Goal: Information Seeking & Learning: Learn about a topic

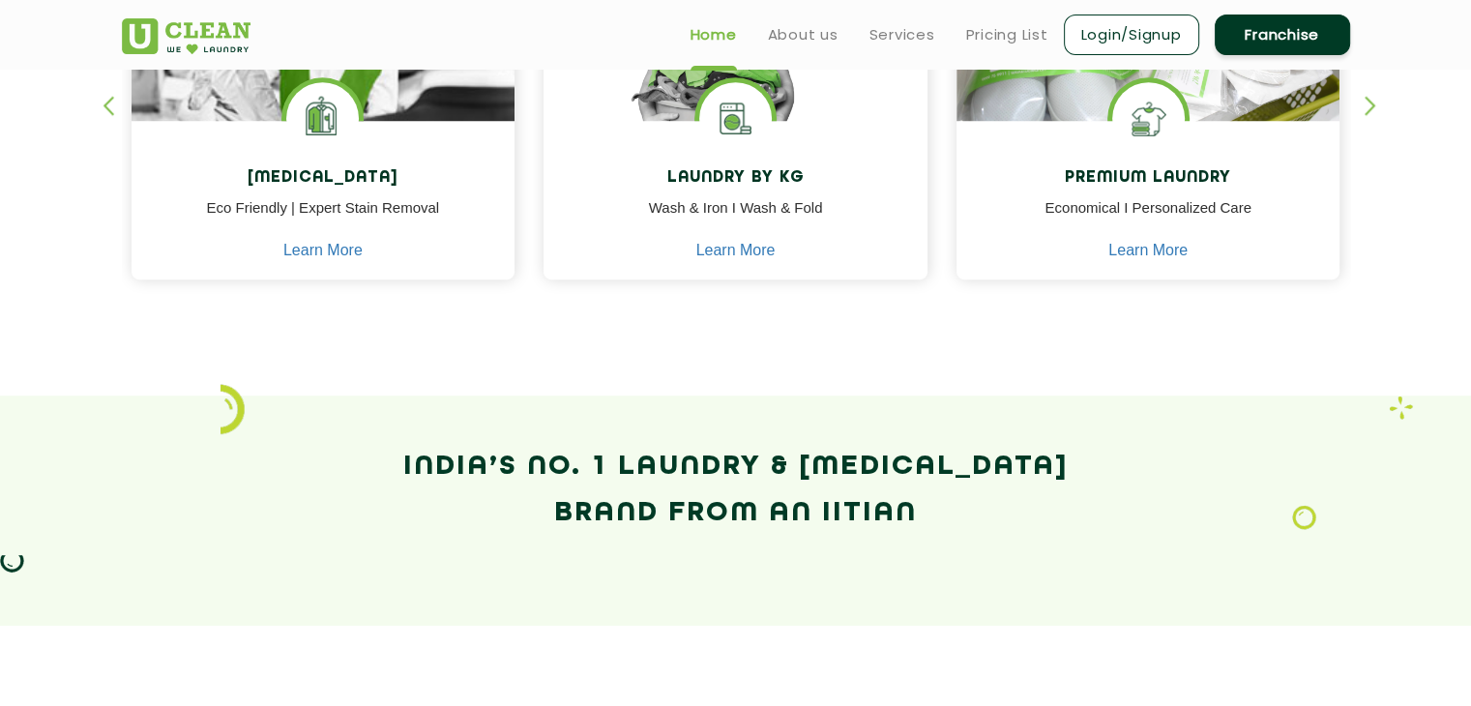
scroll to position [774, 0]
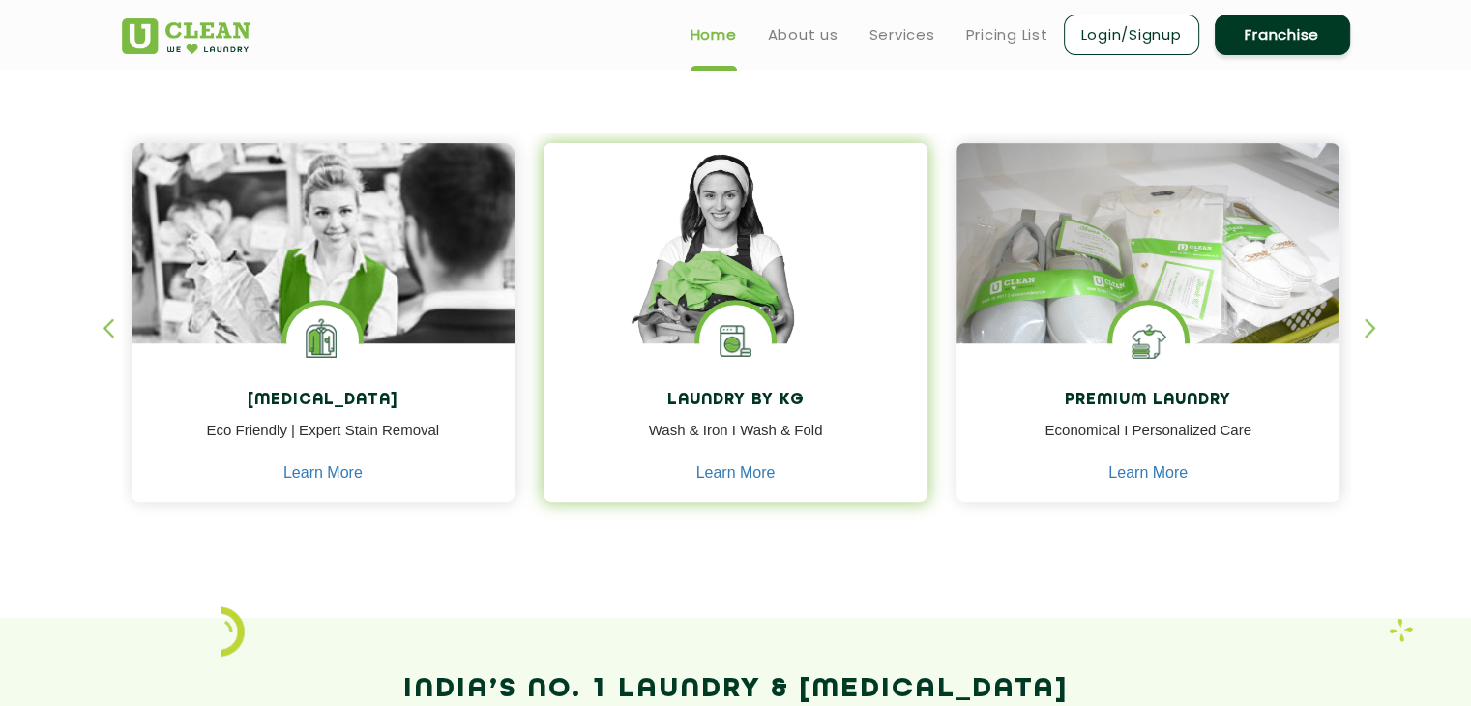
click at [745, 450] on p "Wash & Iron I Wash & Fold" at bounding box center [735, 442] width 355 height 44
click at [754, 473] on link "Learn More" at bounding box center [735, 472] width 79 height 17
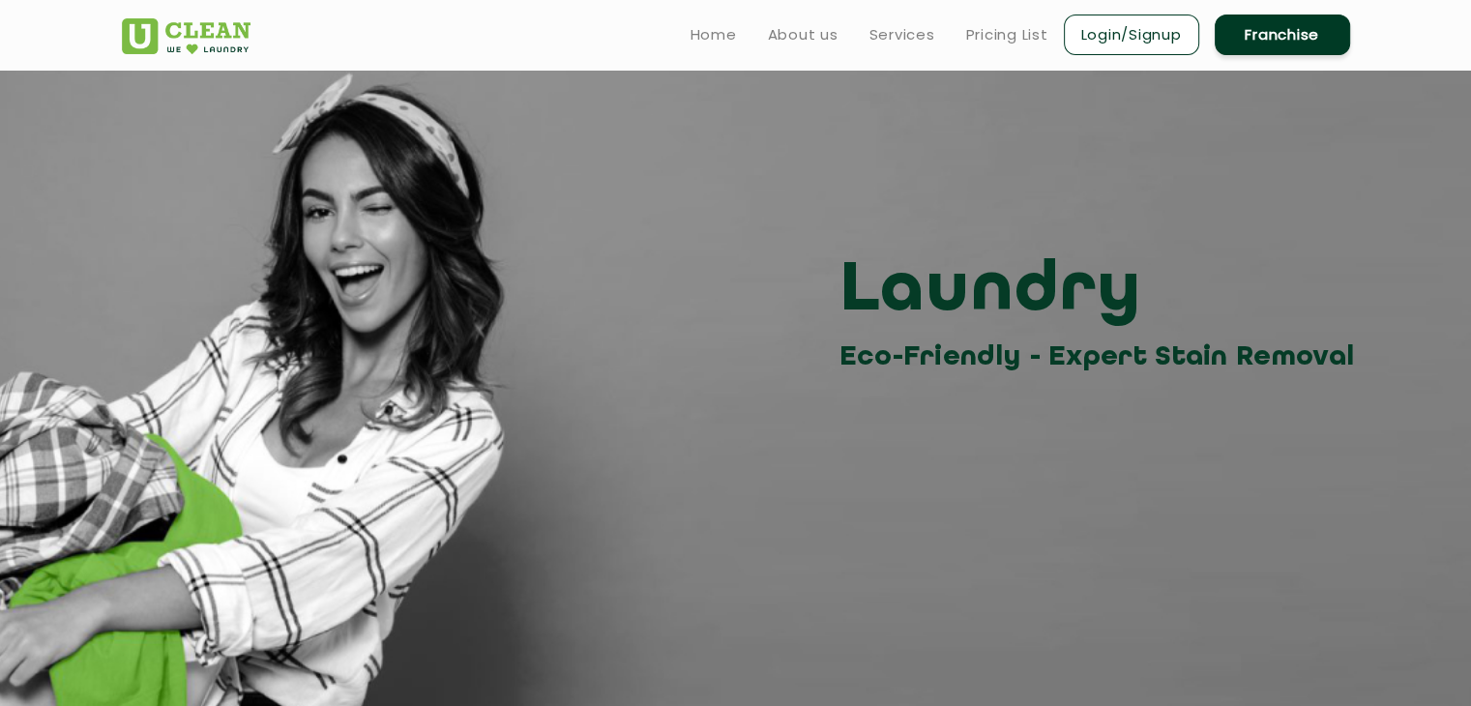
click at [743, 24] on ul "Home About us Services Pricing List Login/Signup Franchise" at bounding box center [1012, 34] width 675 height 45
click at [723, 39] on link "Home" at bounding box center [714, 34] width 46 height 23
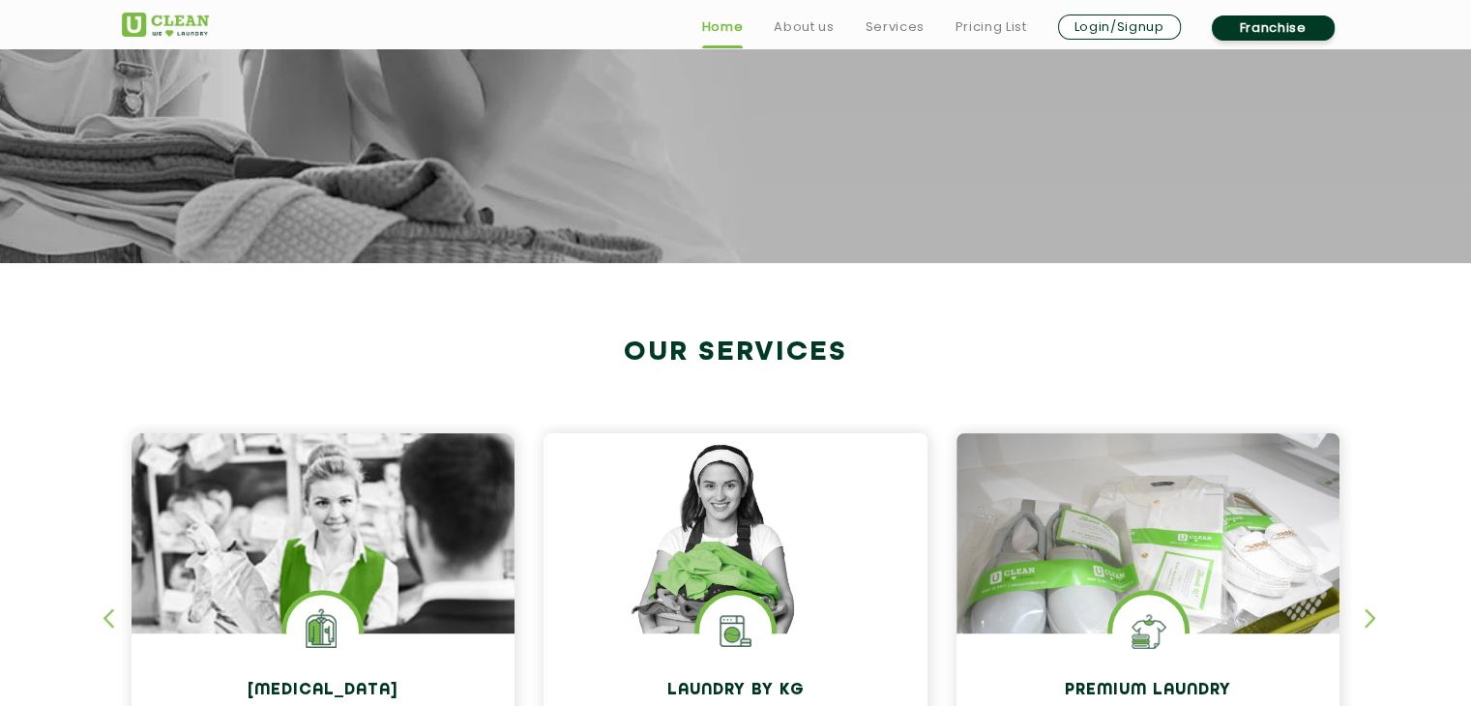
scroll to position [967, 0]
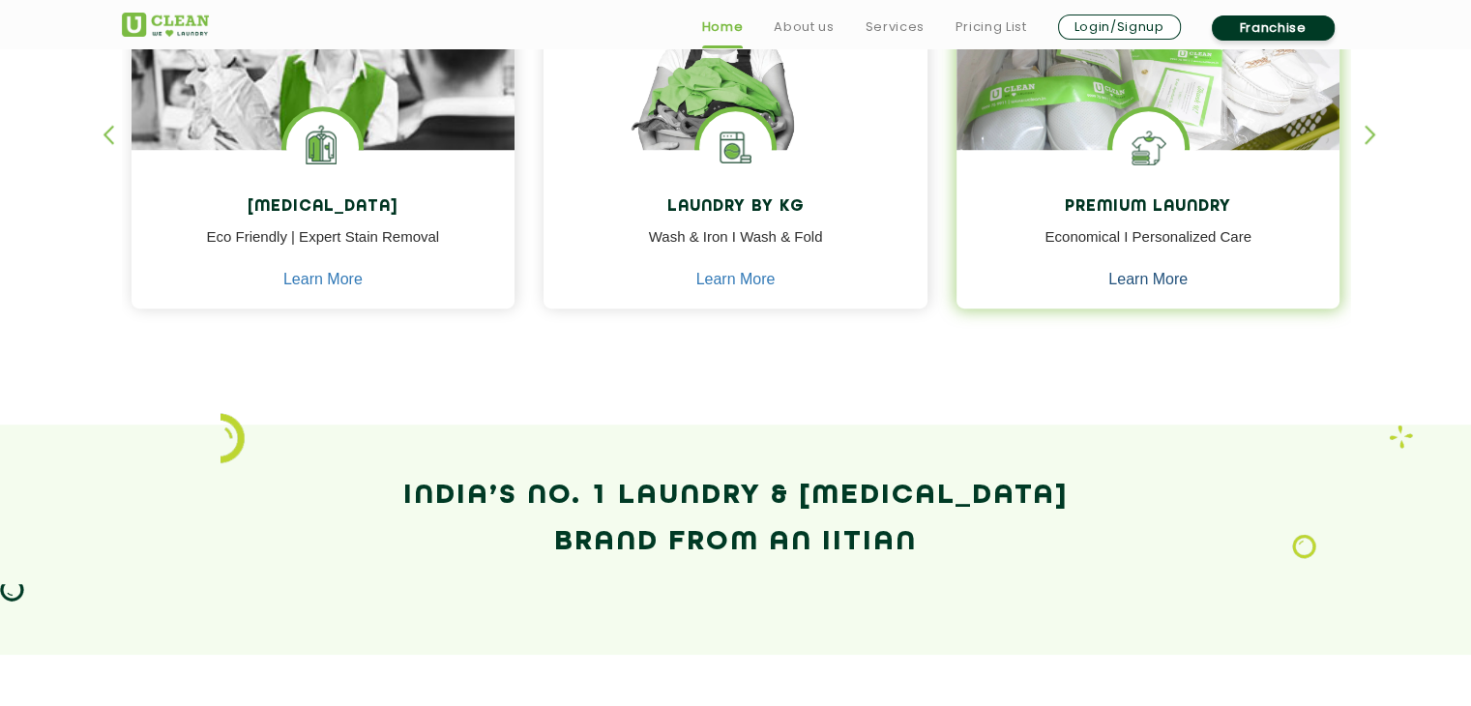
click at [1123, 280] on link "Learn More" at bounding box center [1148, 279] width 79 height 17
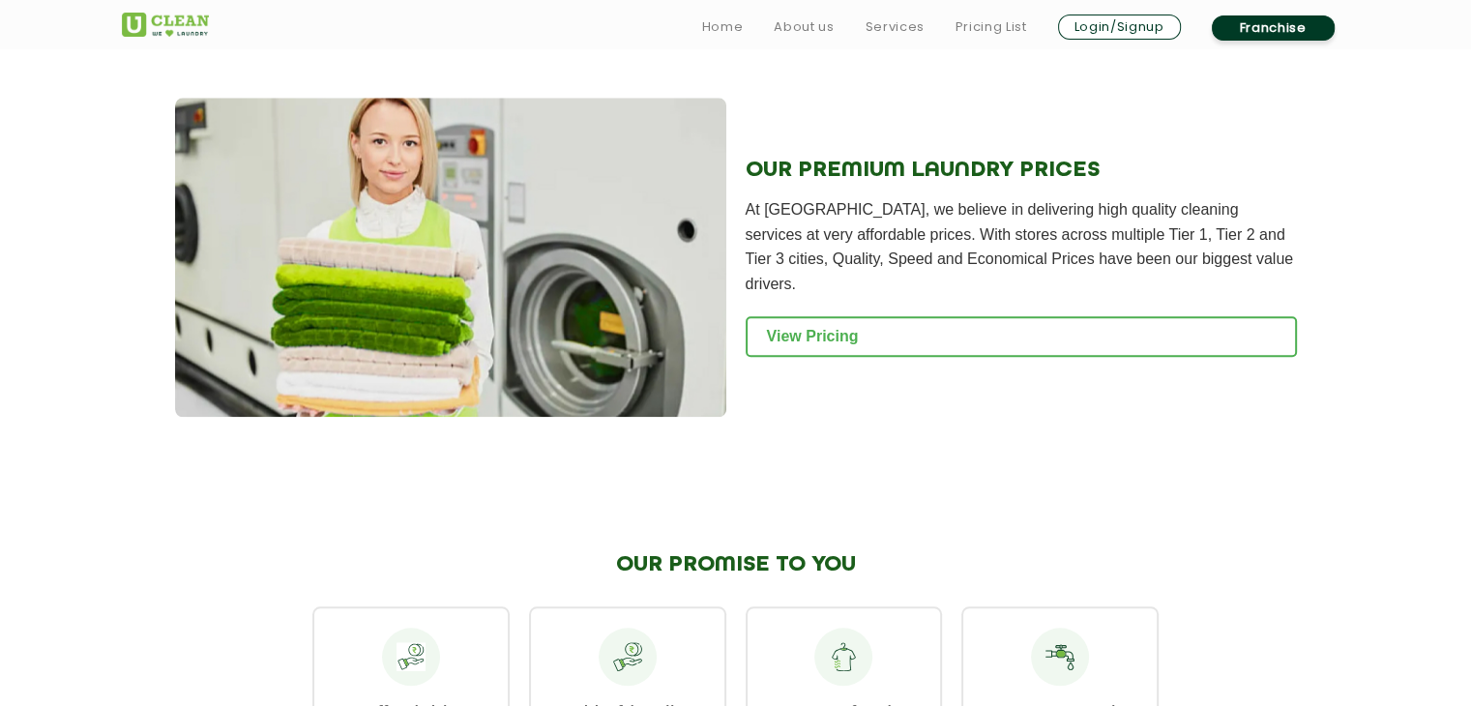
scroll to position [2225, 0]
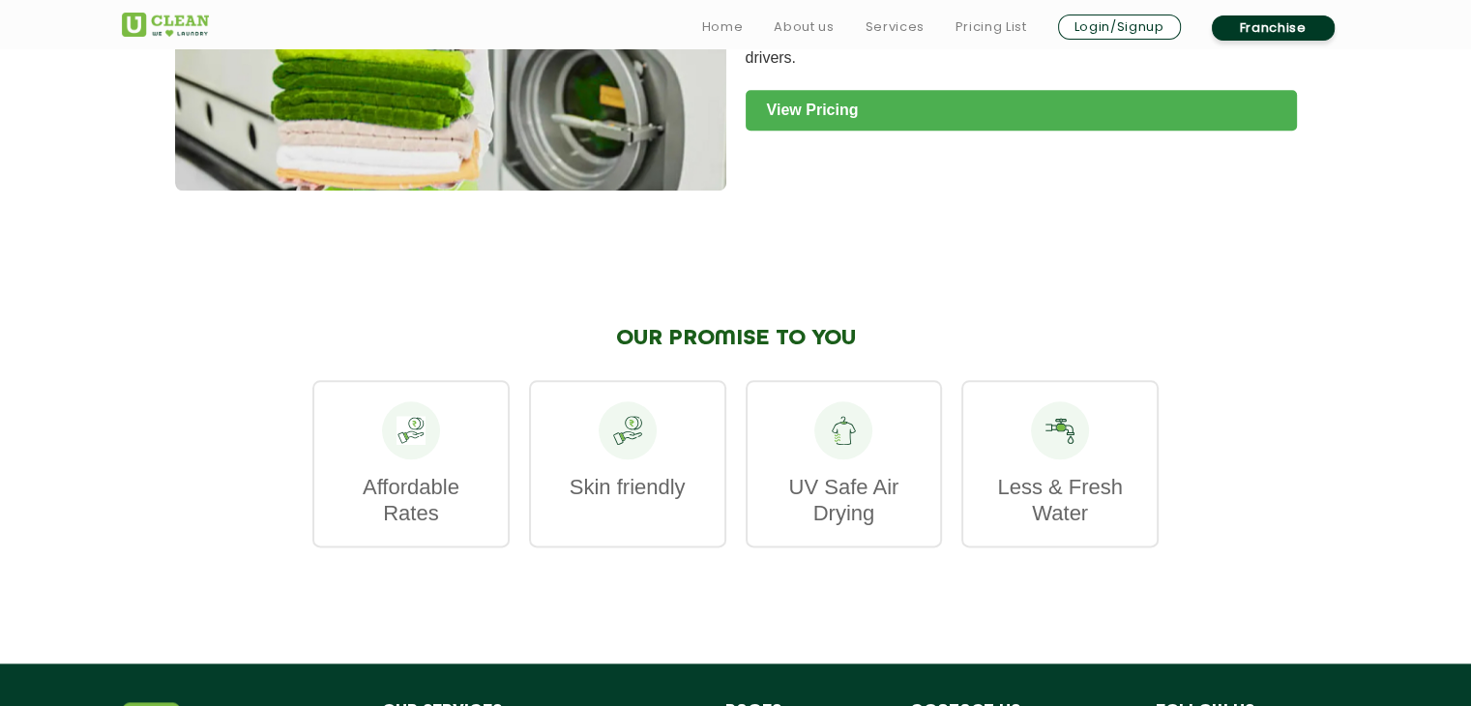
click at [784, 90] on link "View Pricing" at bounding box center [1021, 110] width 551 height 41
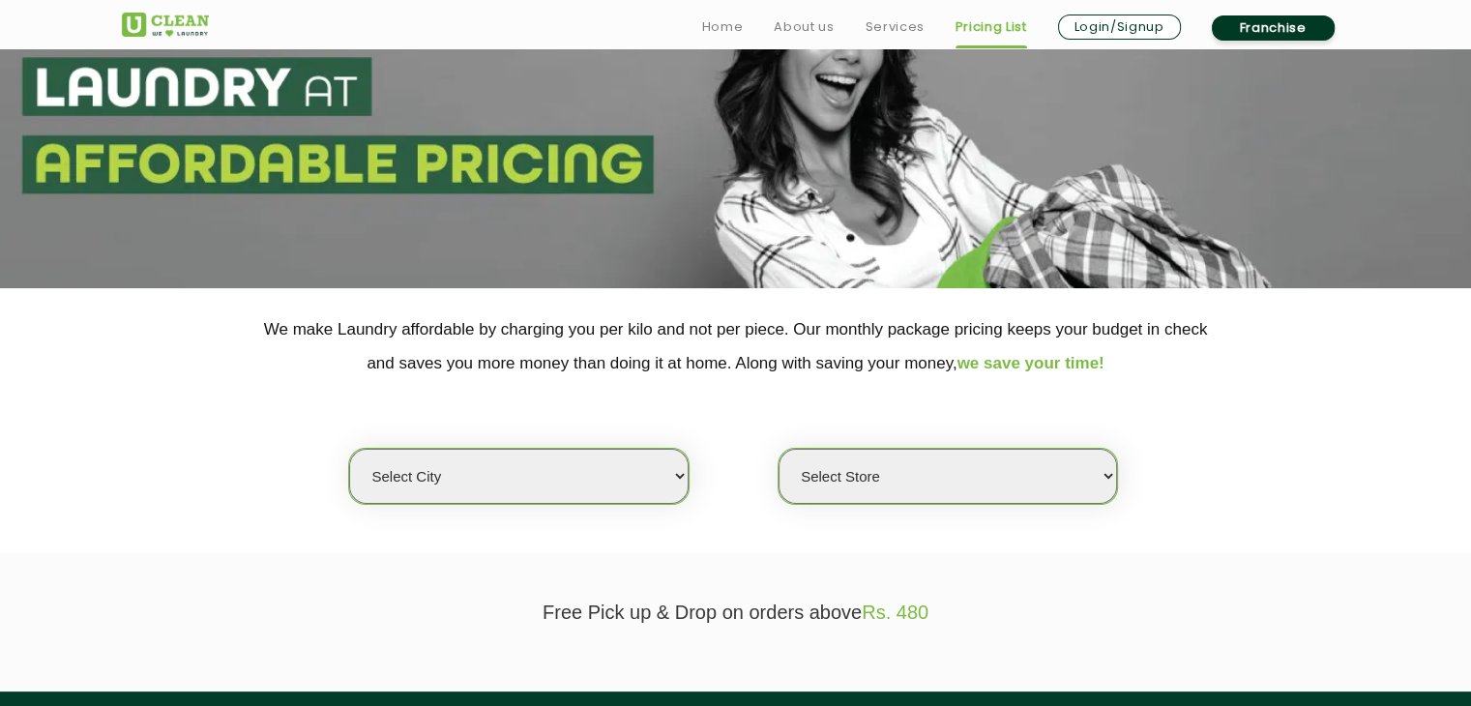
scroll to position [387, 0]
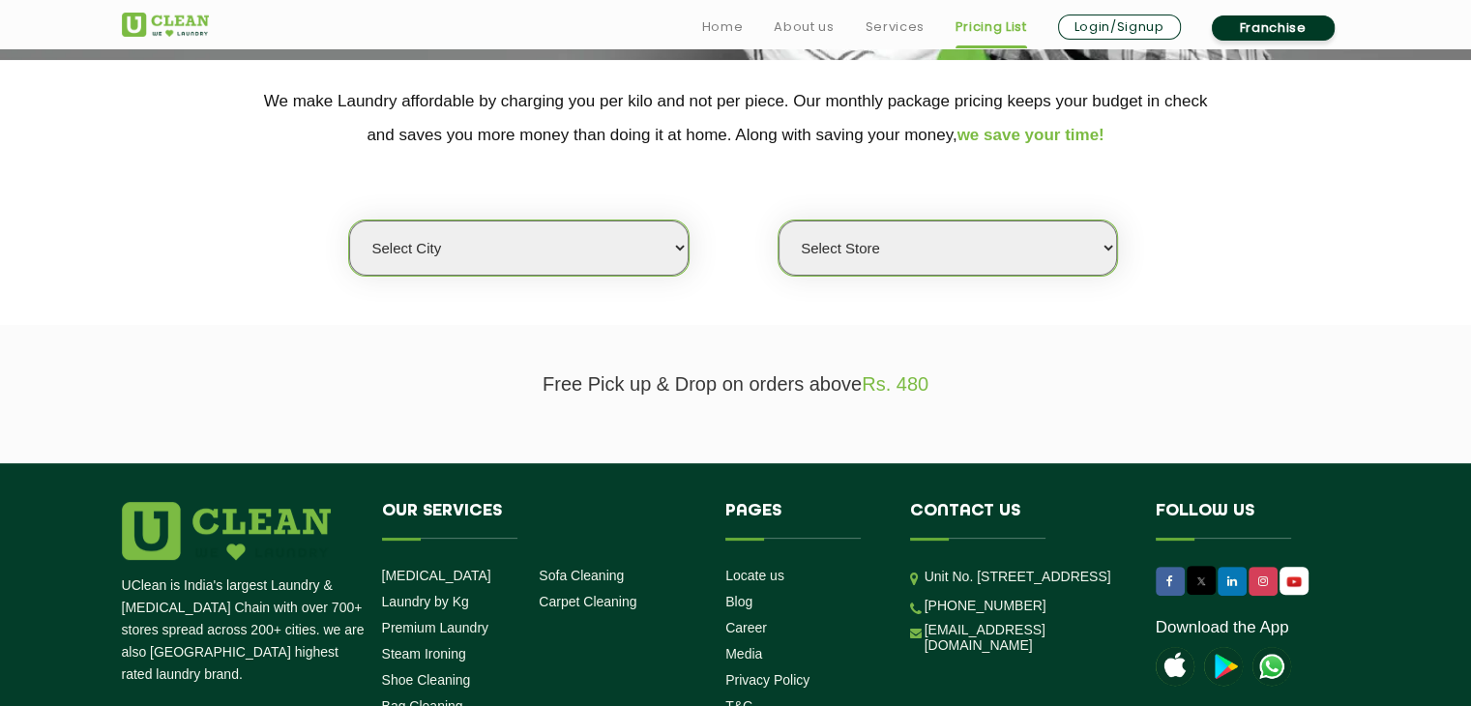
click at [650, 246] on select "Select city Aalo Agartala Agra Ahmedabad Akola Aligarh Alwar - UClean Select Am…" at bounding box center [518, 248] width 339 height 55
select select "1"
click at [349, 221] on select "Select city Aalo Agartala Agra Ahmedabad Akola Aligarh Alwar - UClean Select Am…" at bounding box center [518, 248] width 339 height 55
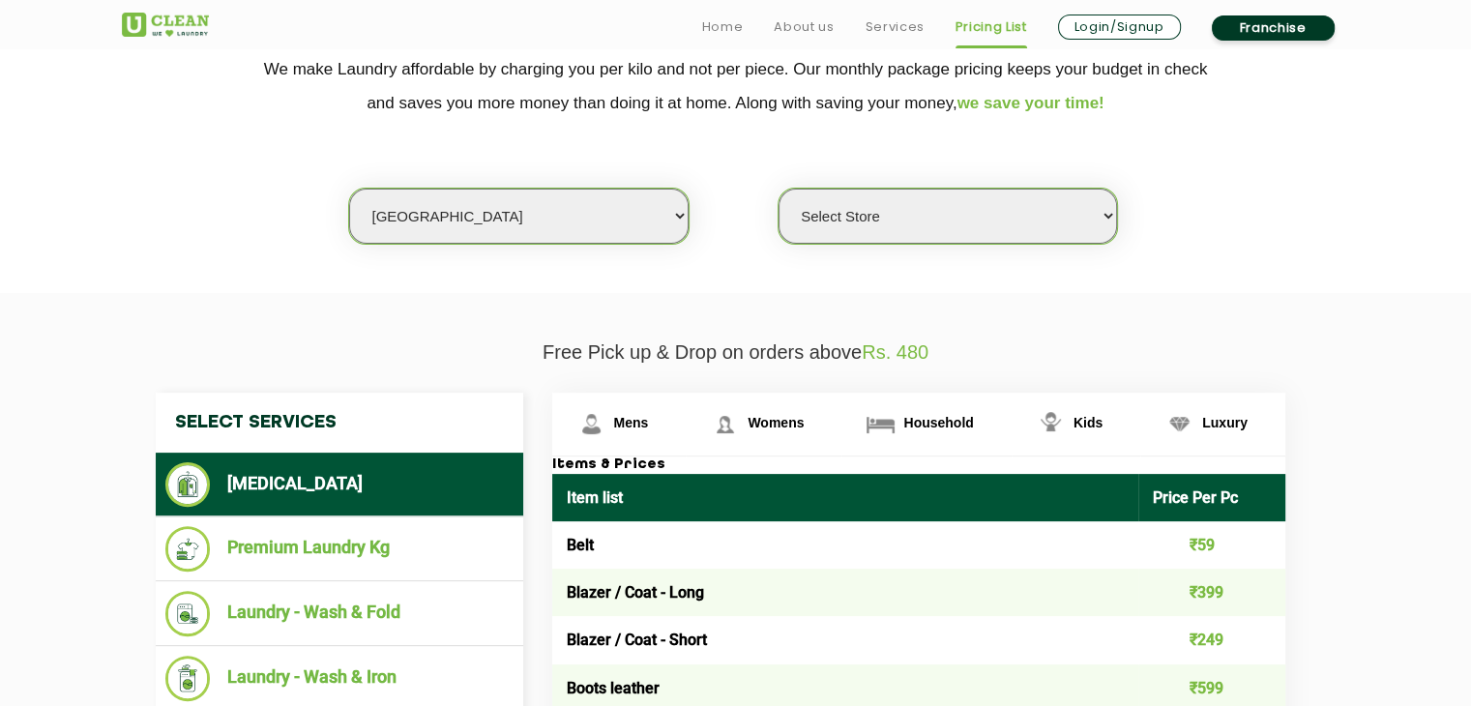
scroll to position [580, 0]
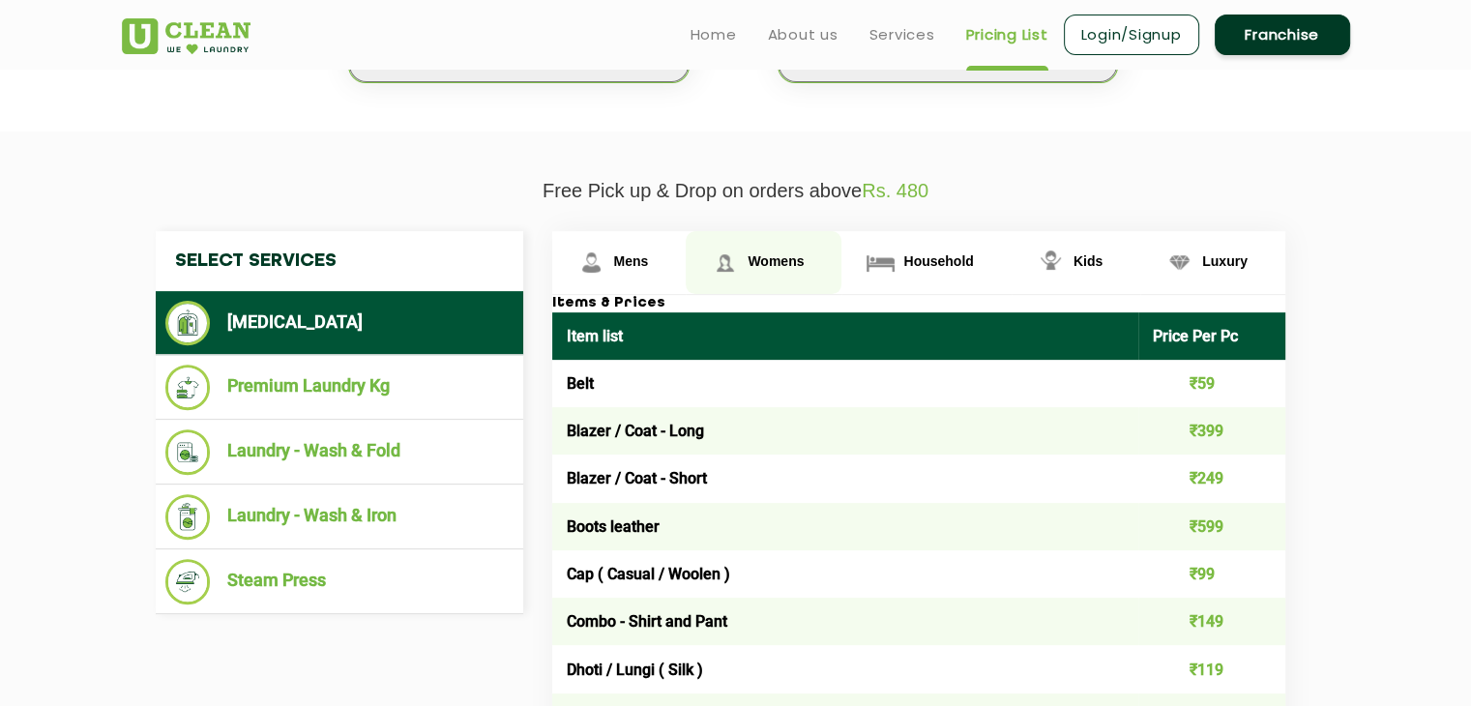
click at [755, 258] on span "Womens" at bounding box center [776, 260] width 56 height 15
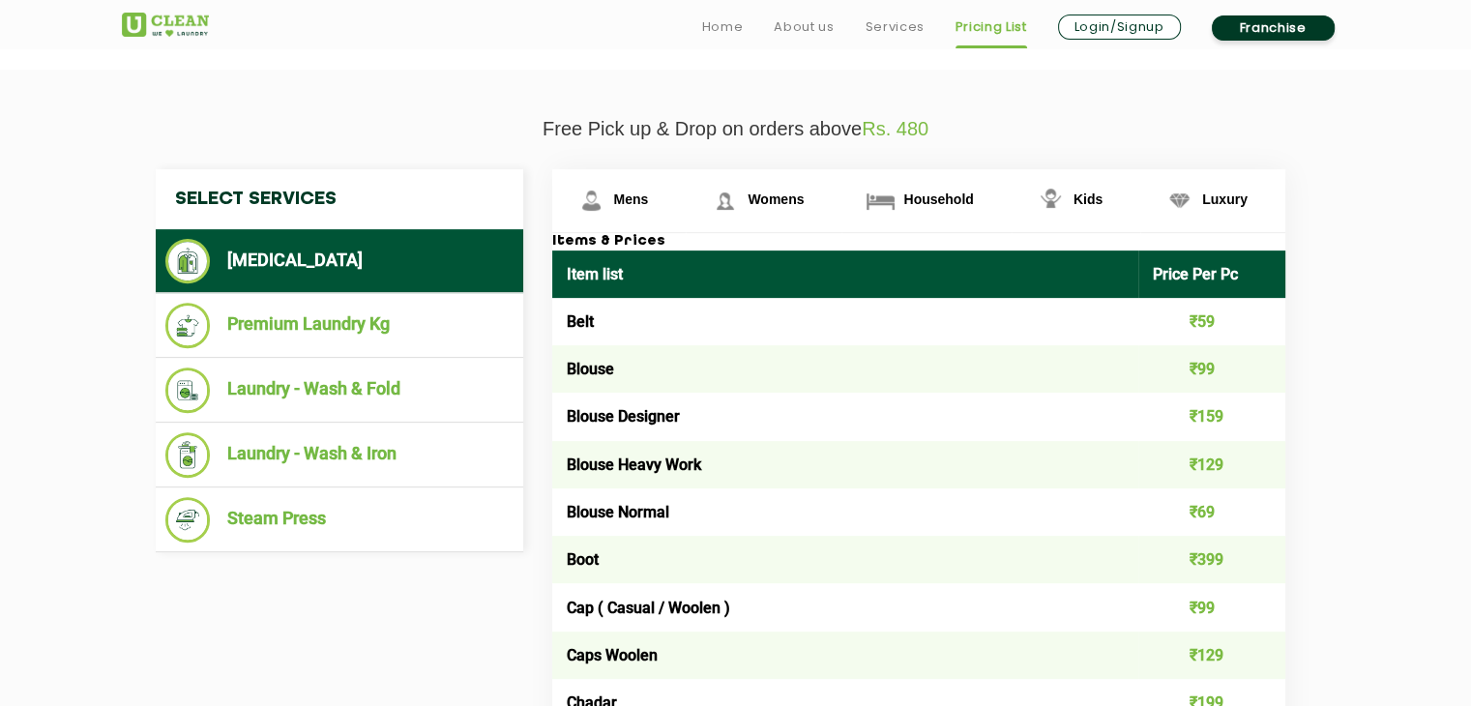
scroll to position [677, 0]
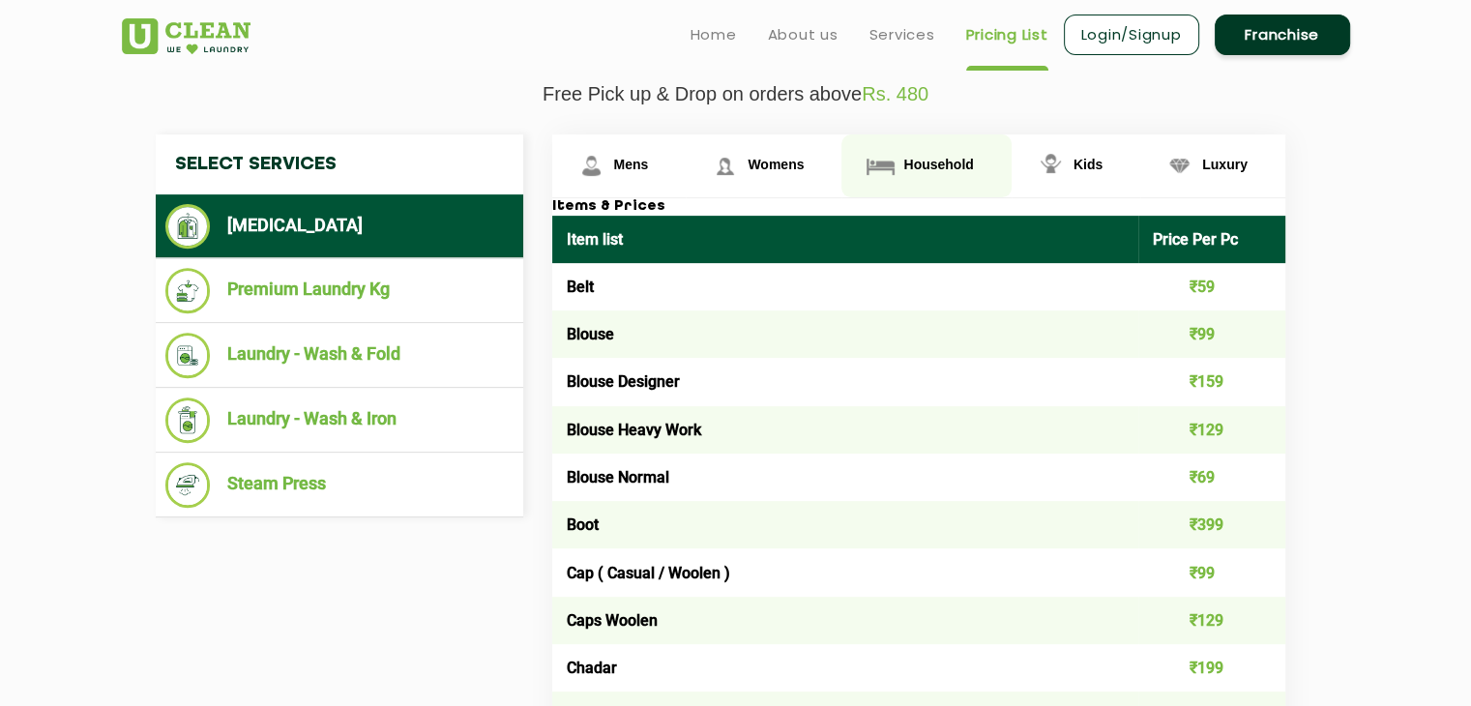
click at [908, 166] on span "Household" at bounding box center [938, 164] width 70 height 15
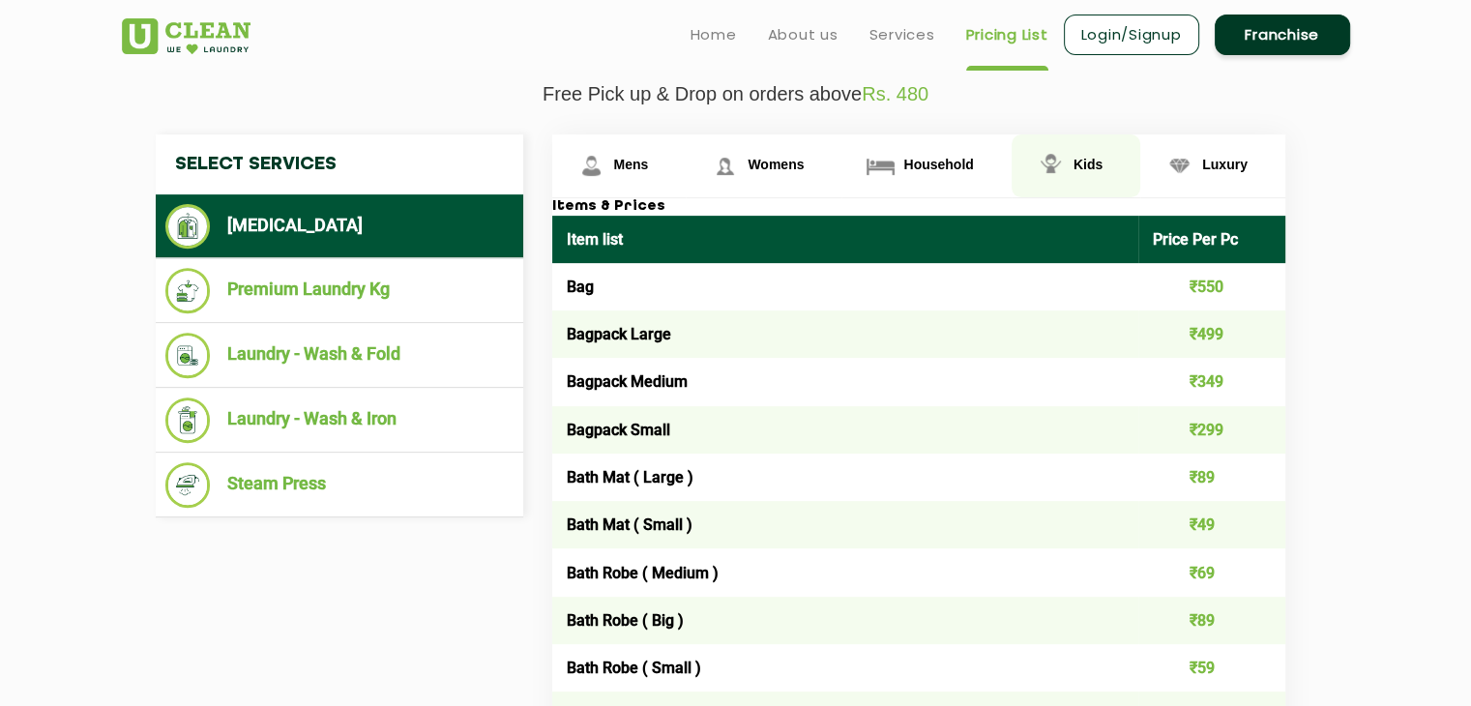
click at [1085, 176] on link "Kids" at bounding box center [1076, 165] width 129 height 63
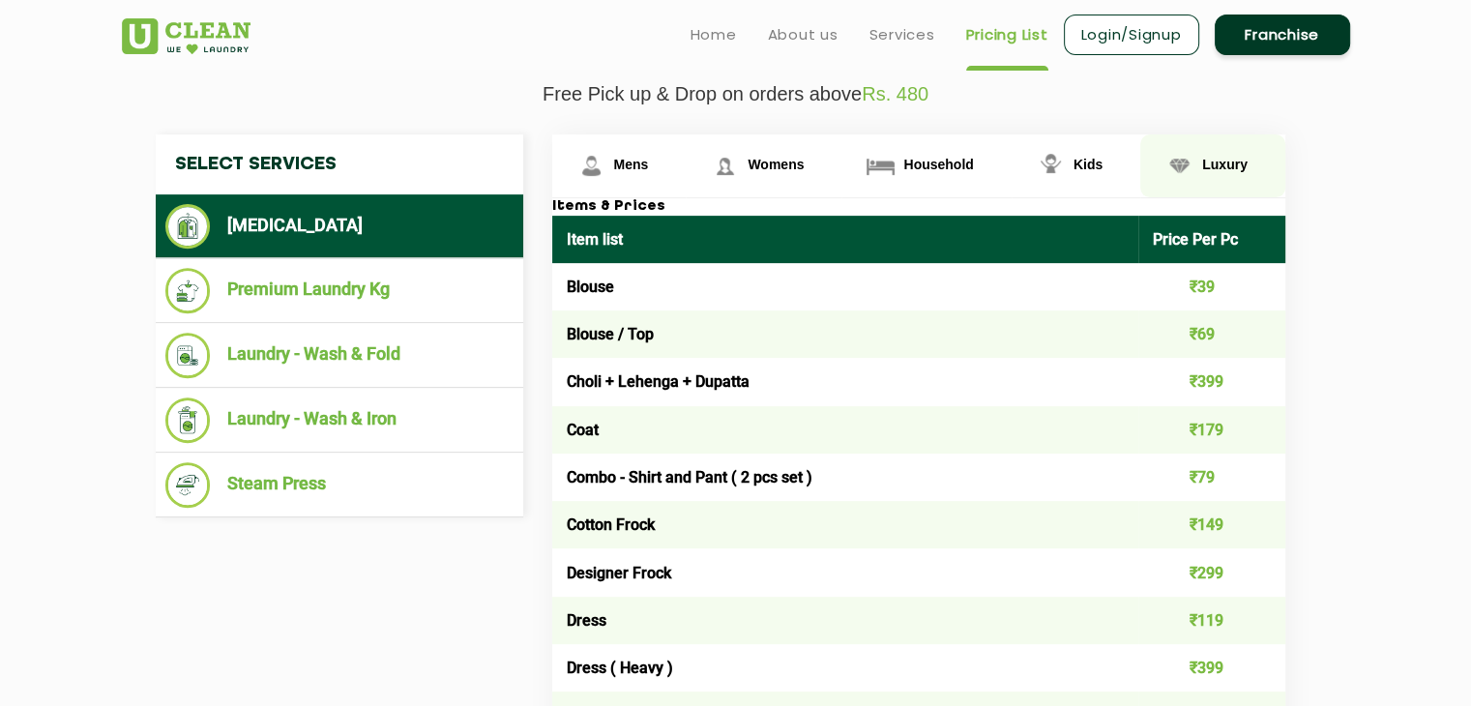
click at [1199, 167] on link "Luxury" at bounding box center [1212, 165] width 145 height 63
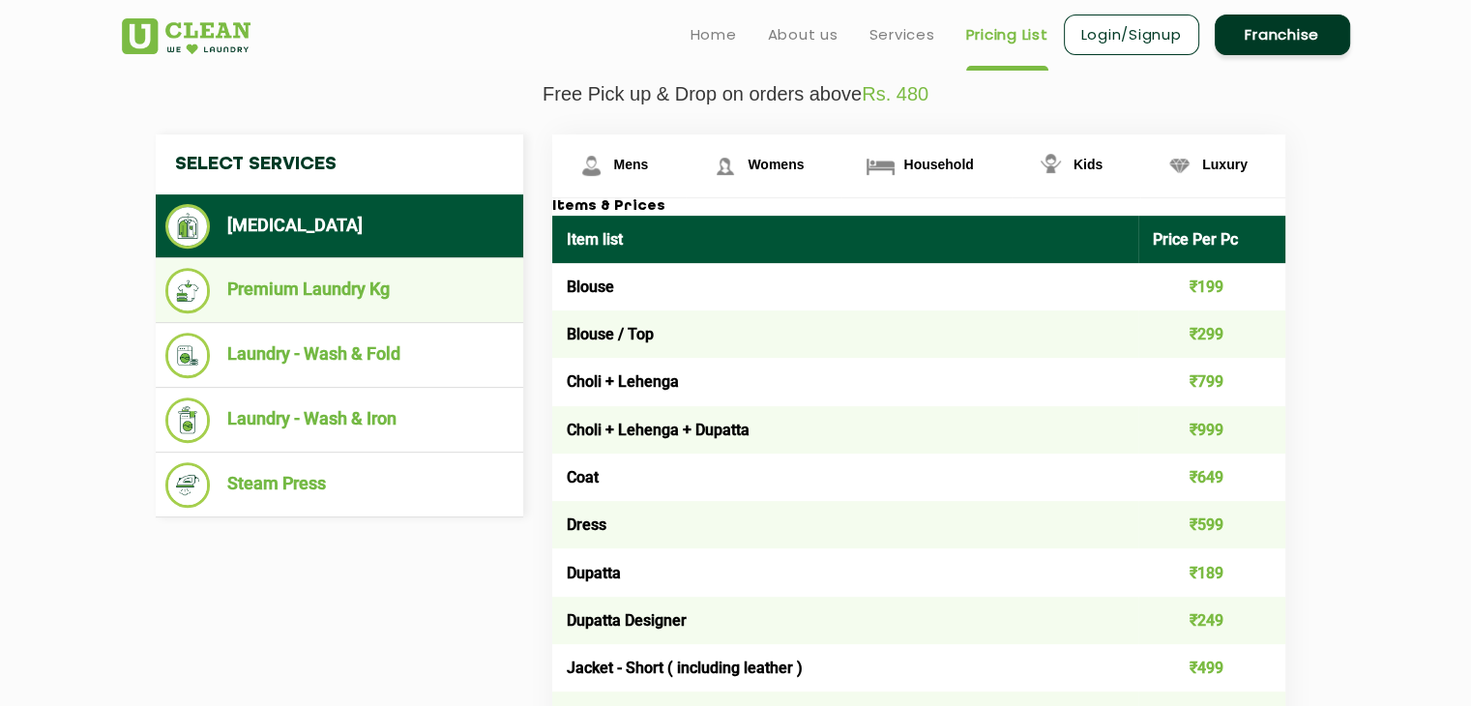
click at [288, 298] on li "Premium Laundry Kg" at bounding box center [339, 290] width 348 height 45
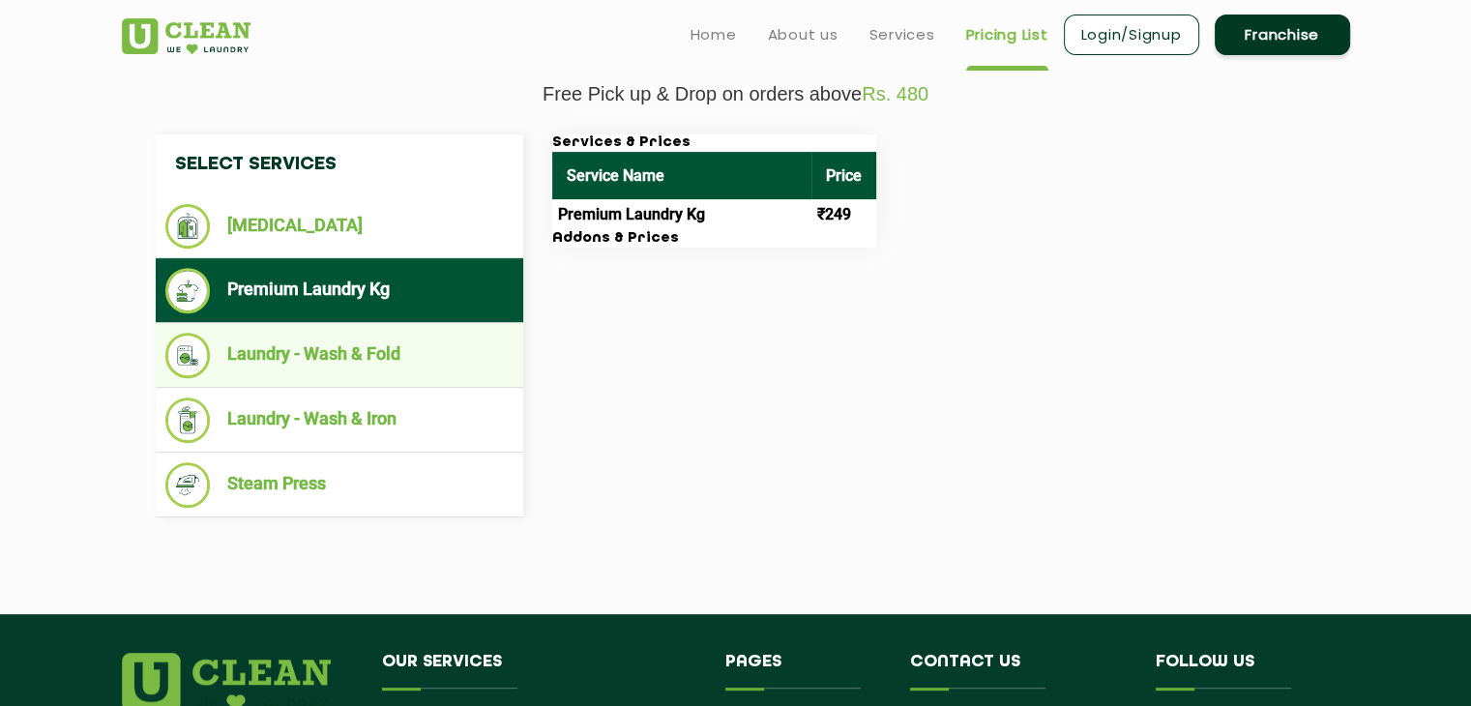
click at [313, 342] on li "Laundry - Wash & Fold" at bounding box center [339, 355] width 348 height 45
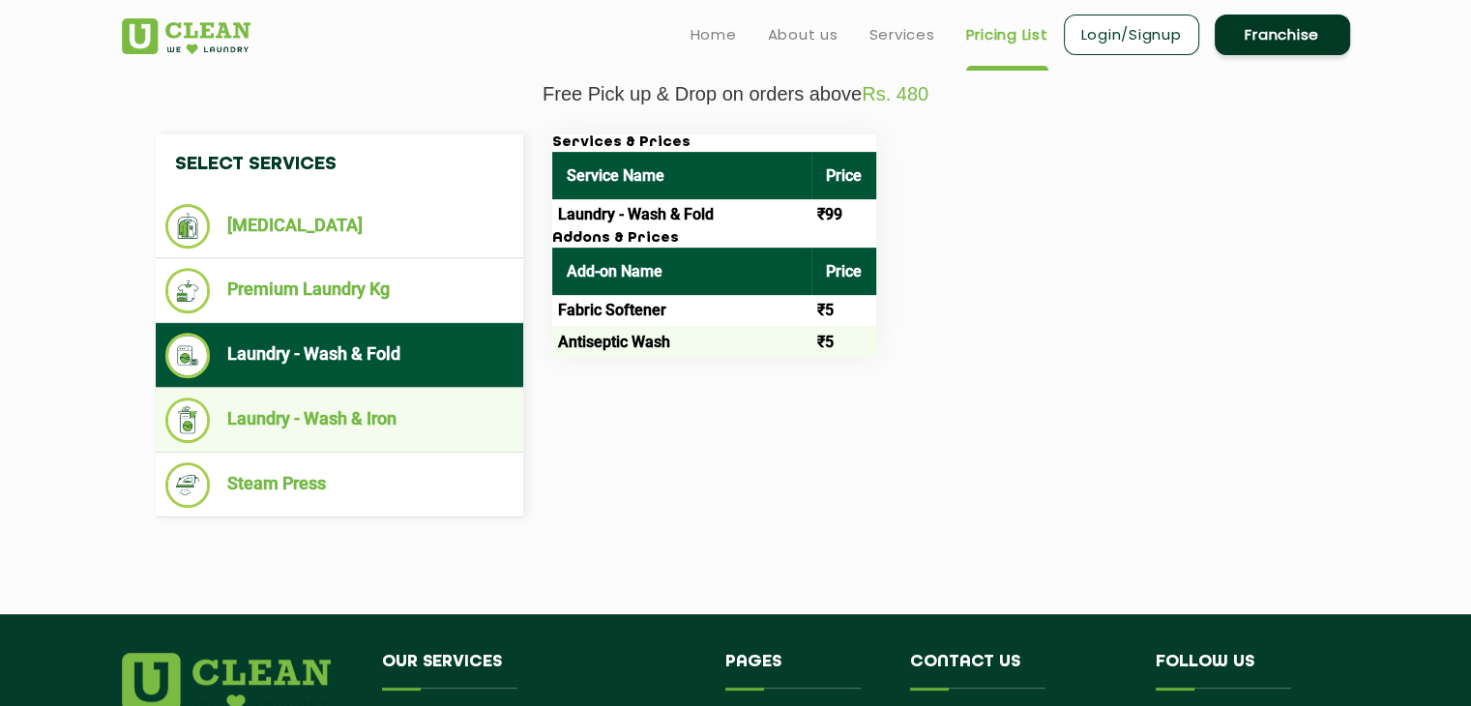
click at [297, 416] on li "Laundry - Wash & Iron" at bounding box center [339, 420] width 348 height 45
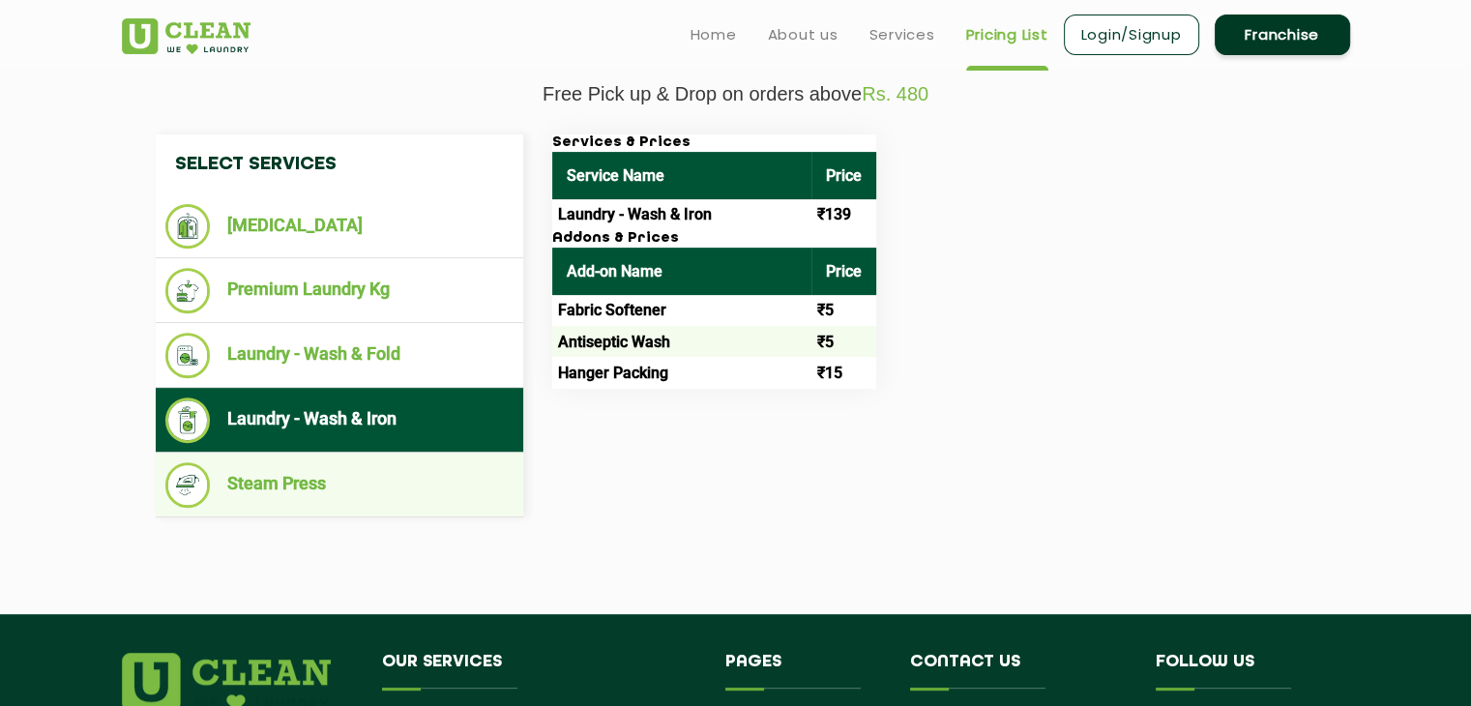
click at [290, 472] on li "Steam Press" at bounding box center [339, 484] width 348 height 45
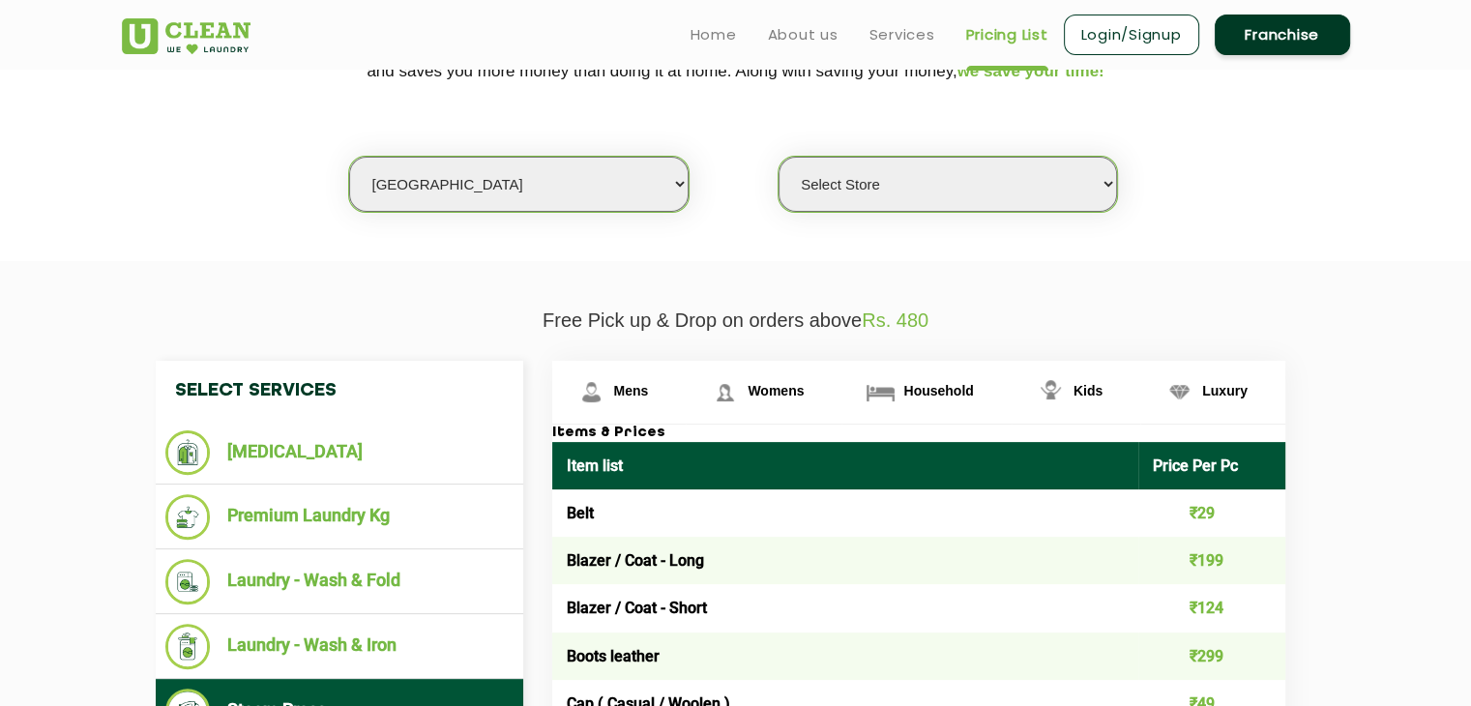
scroll to position [387, 0]
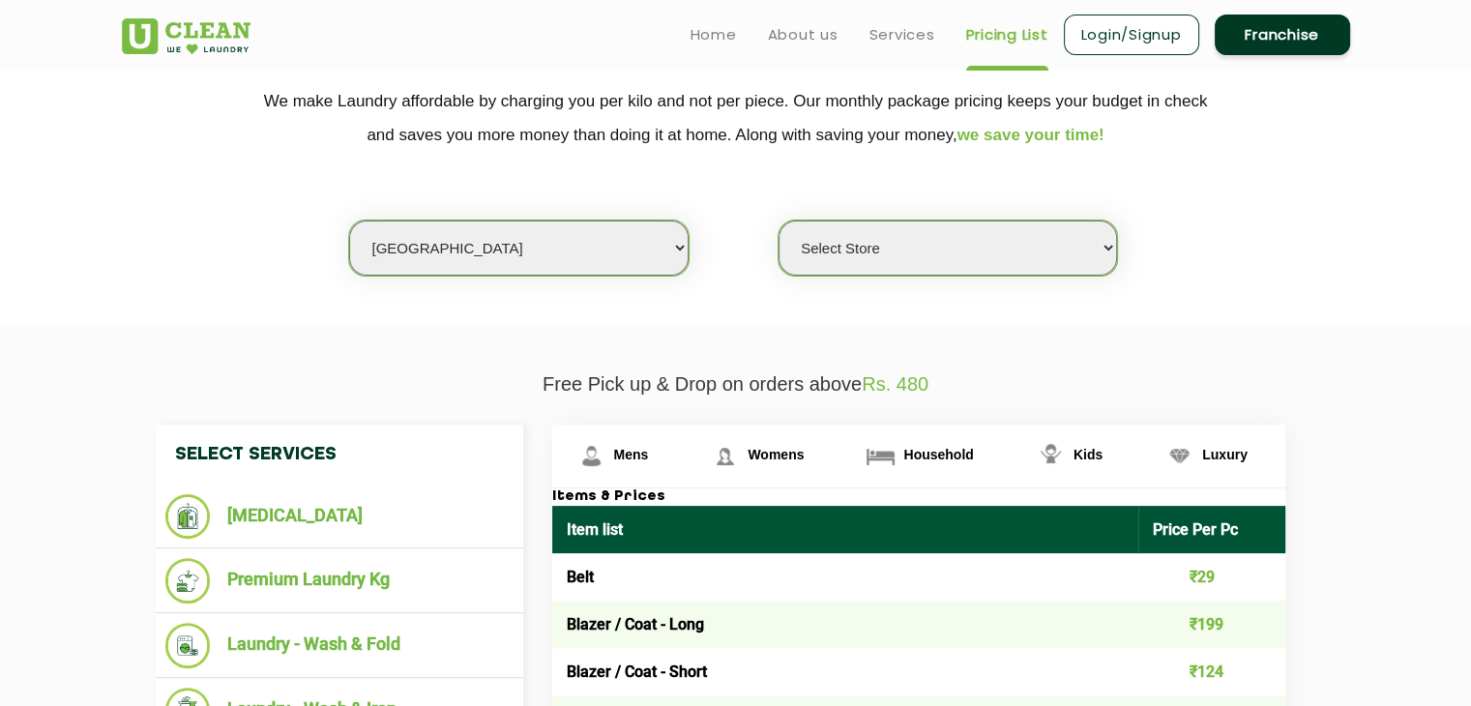
click at [886, 249] on select "Select Store UClean Vasant Kunj UClean Greater Kailash 2 UClean Dwarka UClean R…" at bounding box center [948, 248] width 339 height 55
click at [779, 221] on select "Select Store UClean Vasant Kunj UClean Greater Kailash 2 UClean Dwarka UClean R…" at bounding box center [948, 248] width 339 height 55
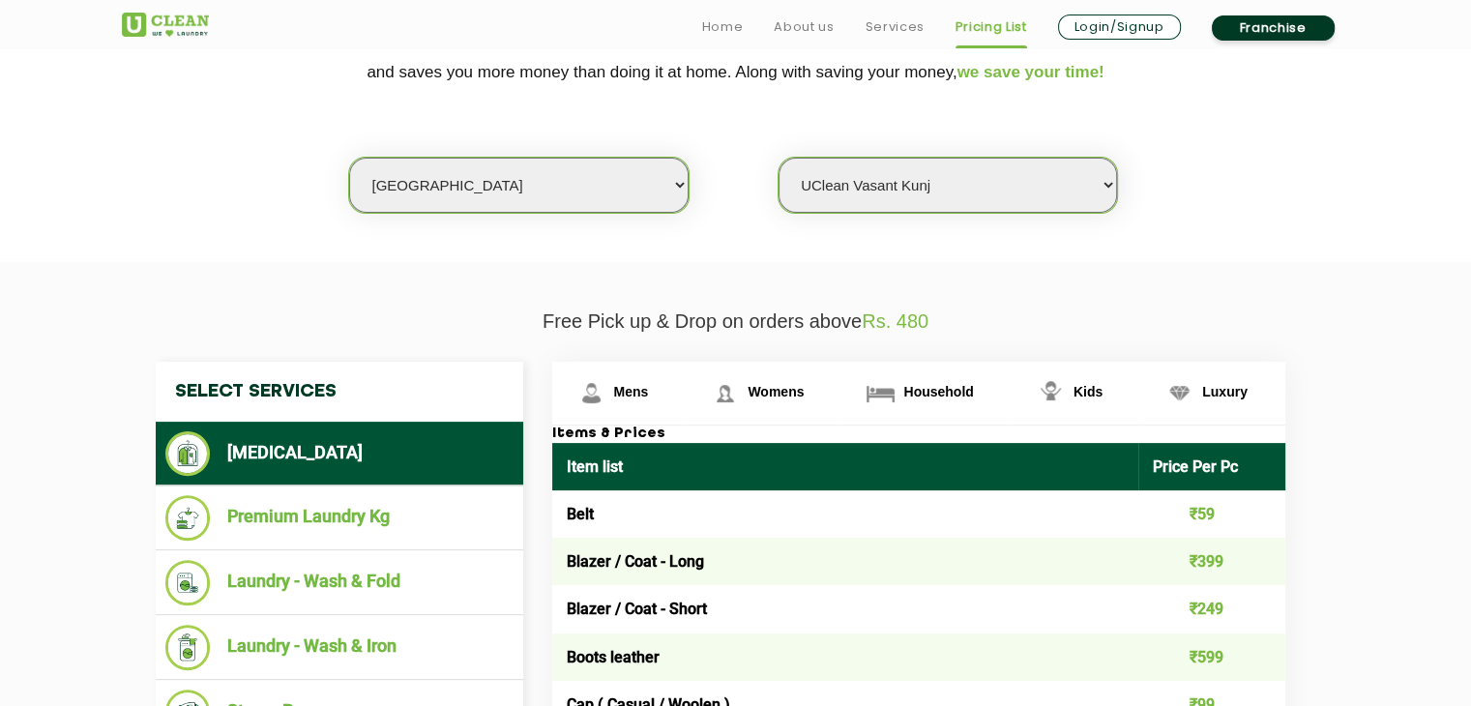
scroll to position [484, 0]
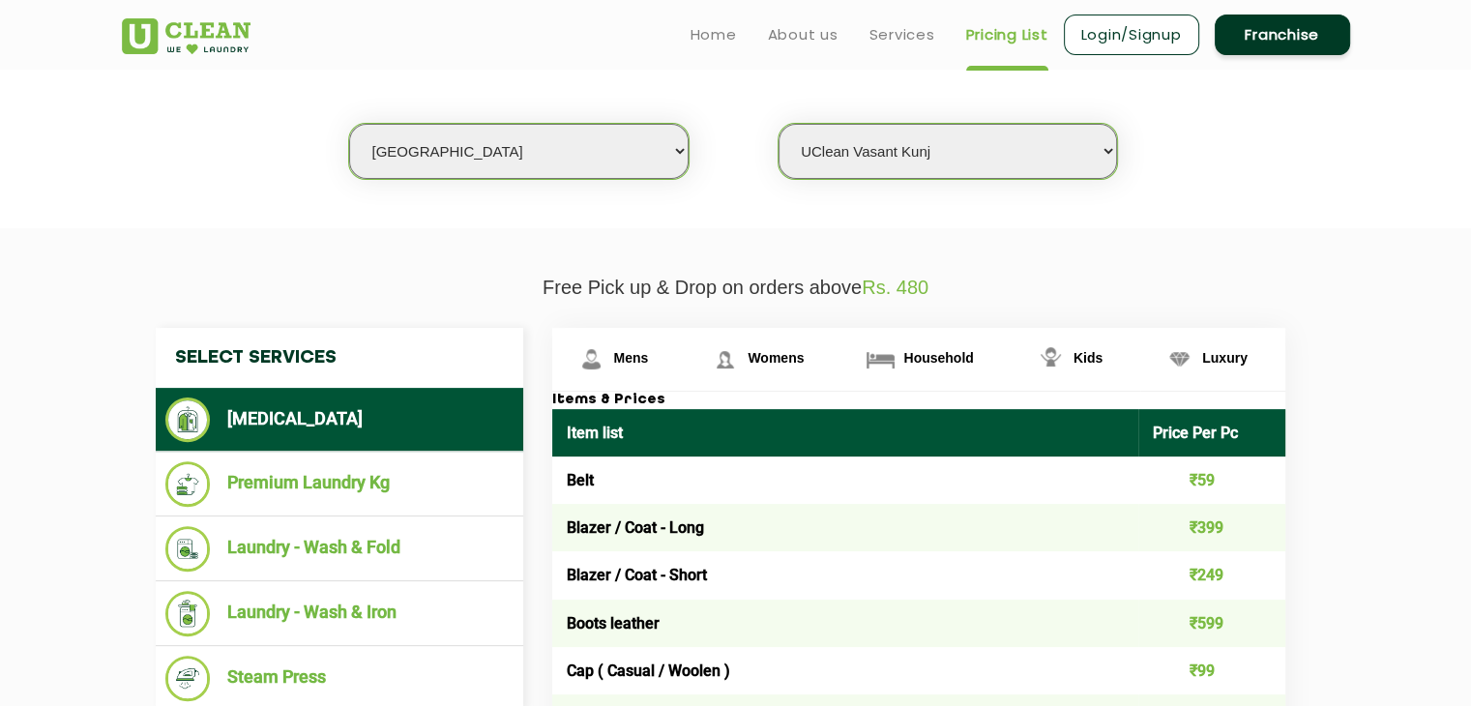
click at [1013, 152] on select "Select Store UClean Vasant Kunj UClean Greater Kailash 2 UClean Dwarka UClean R…" at bounding box center [948, 151] width 339 height 55
select select "407"
click at [779, 124] on select "Select Store UClean Vasant Kunj UClean Greater Kailash 2 UClean Dwarka UClean R…" at bounding box center [948, 151] width 339 height 55
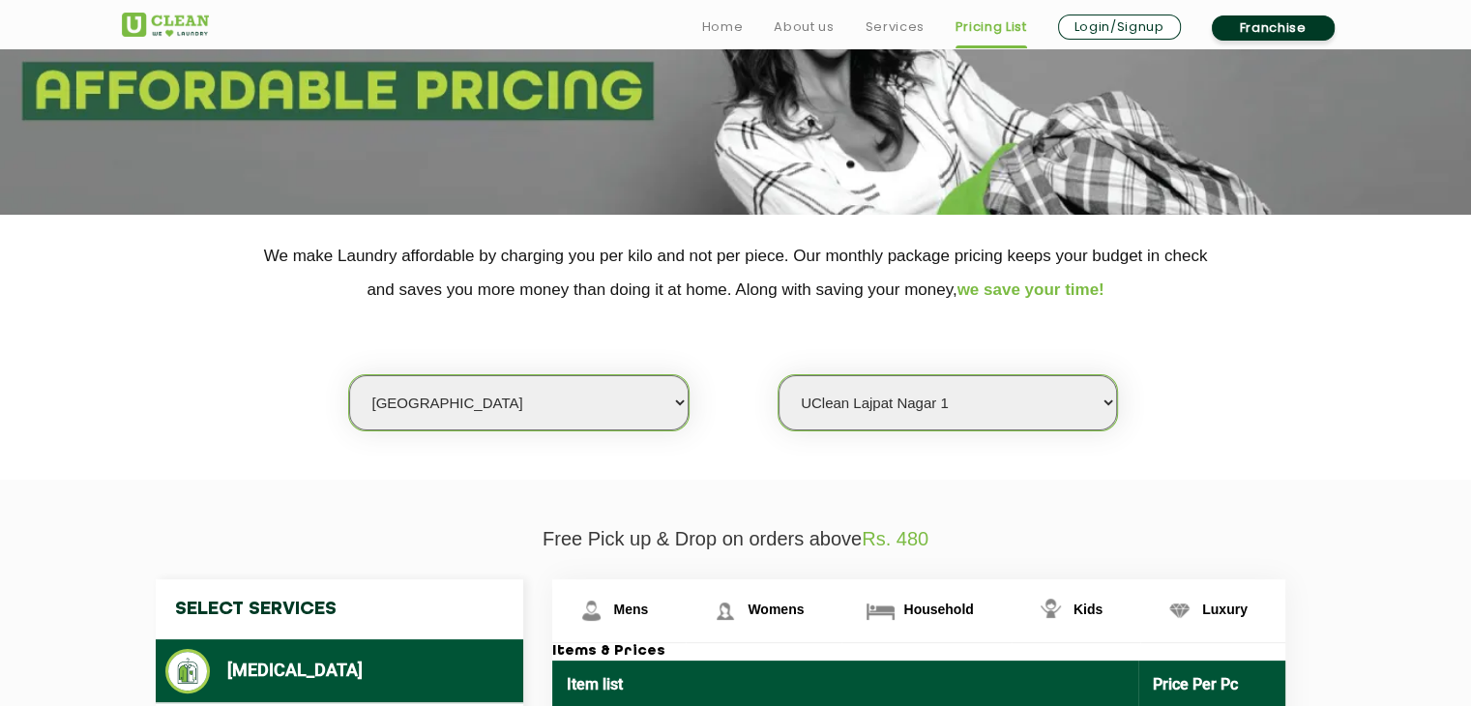
scroll to position [387, 0]
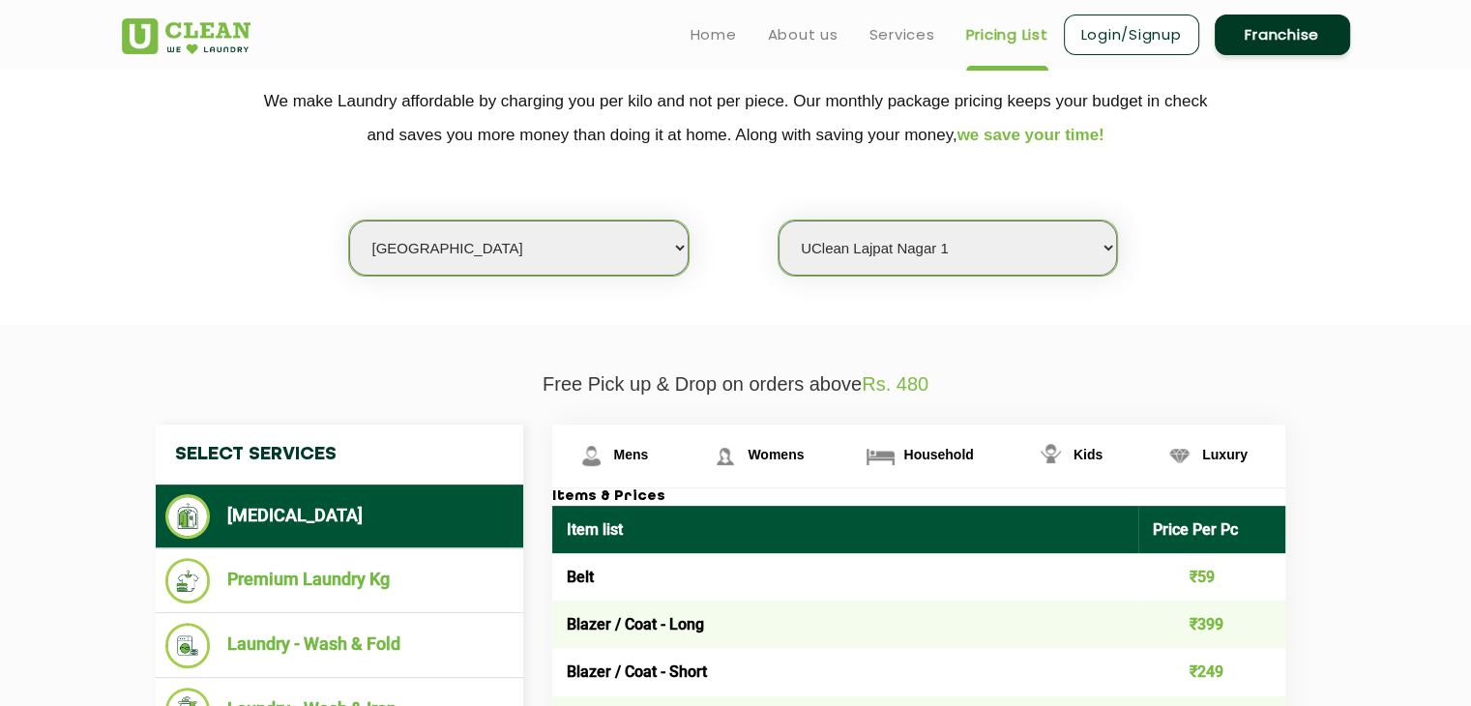
drag, startPoint x: 642, startPoint y: 249, endPoint x: 636, endPoint y: 264, distance: 16.5
click at [642, 249] on select "Select city Aalo Agartala Agra Ahmedabad Akola Aligarh Alwar - UClean Select Am…" at bounding box center [518, 248] width 339 height 55
select select "45"
click at [349, 221] on select "Select city Aalo Agartala Agra Ahmedabad Akola Aligarh Alwar - UClean Select Am…" at bounding box center [518, 248] width 339 height 55
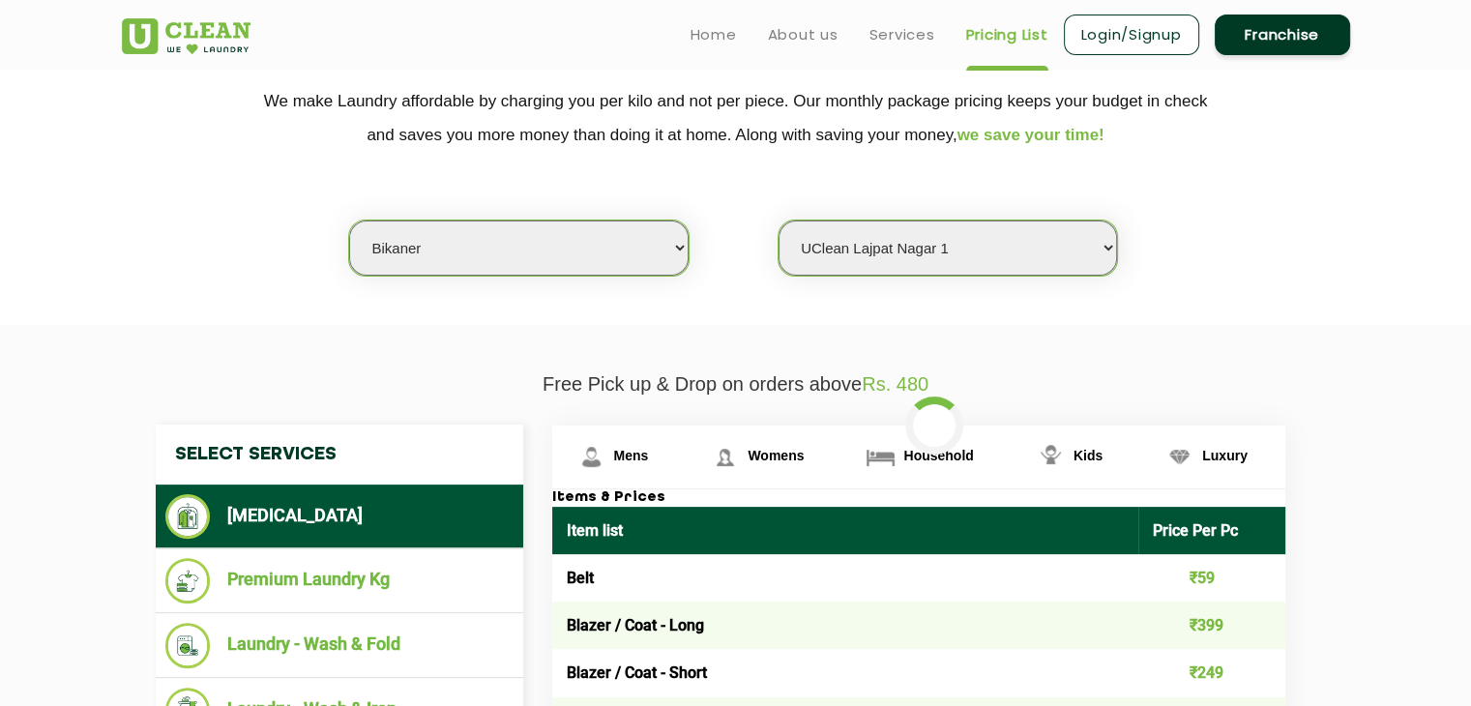
select select "0"
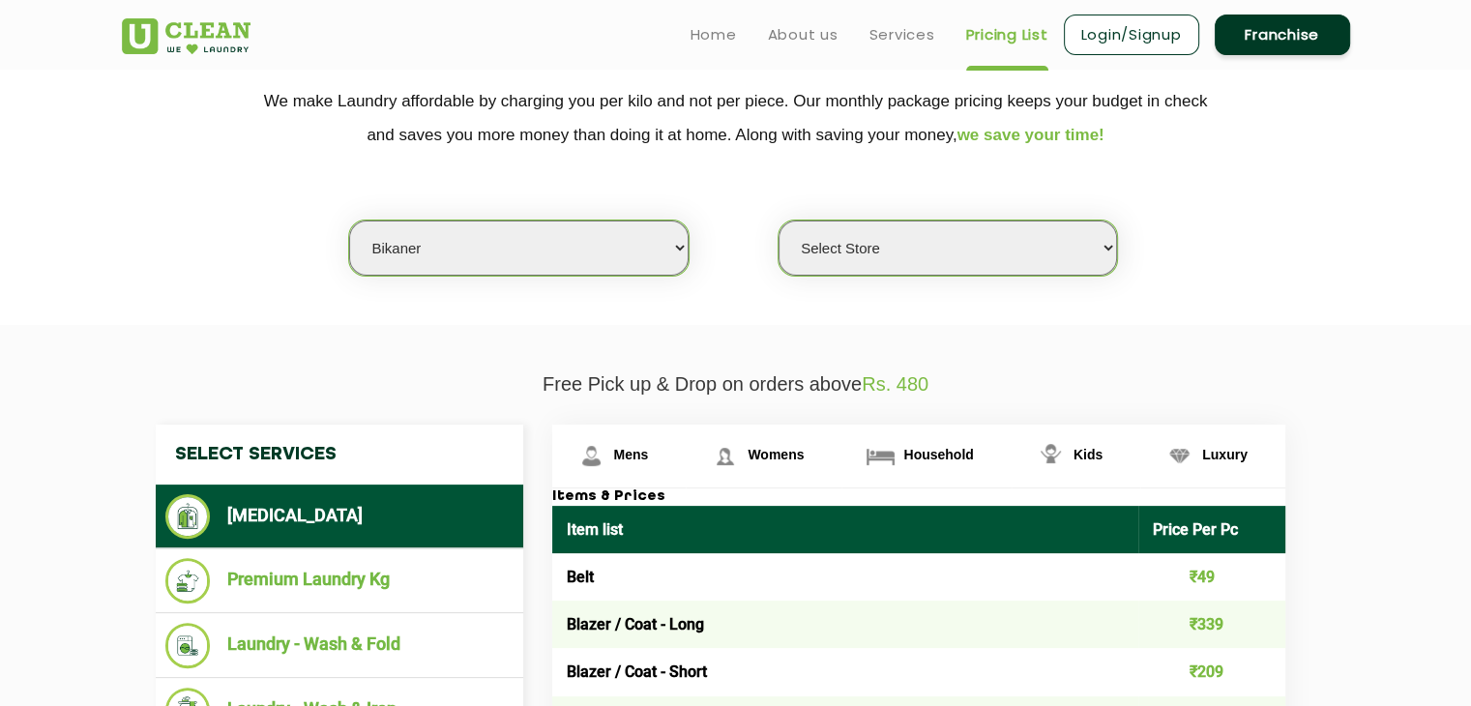
click at [530, 247] on select "Select city Aalo Agartala Agra Ahmedabad Akola Aligarh Alwar - UClean Select Am…" at bounding box center [518, 248] width 339 height 55
select select "128"
click at [349, 221] on select "Select city Aalo Agartala Agra Ahmedabad Akola Aligarh Alwar - UClean Select Am…" at bounding box center [518, 248] width 339 height 55
select select
drag, startPoint x: 511, startPoint y: 250, endPoint x: 511, endPoint y: 260, distance: 10.6
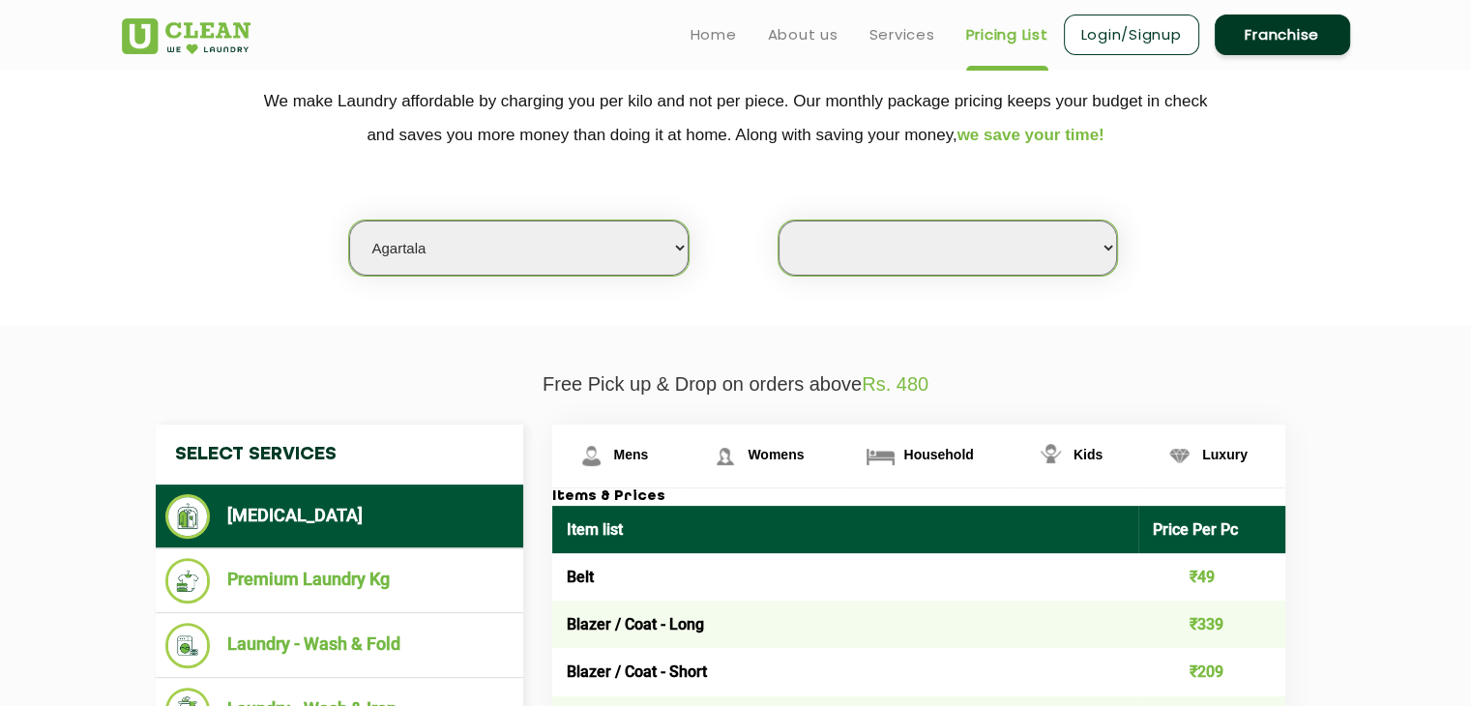
click at [511, 255] on select "Select city Aalo Agartala Agra Ahmedabad Akola Aligarh Alwar - UClean Select Am…" at bounding box center [518, 248] width 339 height 55
select select "98"
click at [349, 221] on select "Select city Aalo Agartala Agra Ahmedabad Akola Aligarh Alwar - UClean Select Am…" at bounding box center [518, 248] width 339 height 55
select select "0"
click at [547, 274] on select "Select city Aalo Agartala Agra Ahmedabad Akola Aligarh Alwar - UClean Select Am…" at bounding box center [518, 248] width 339 height 55
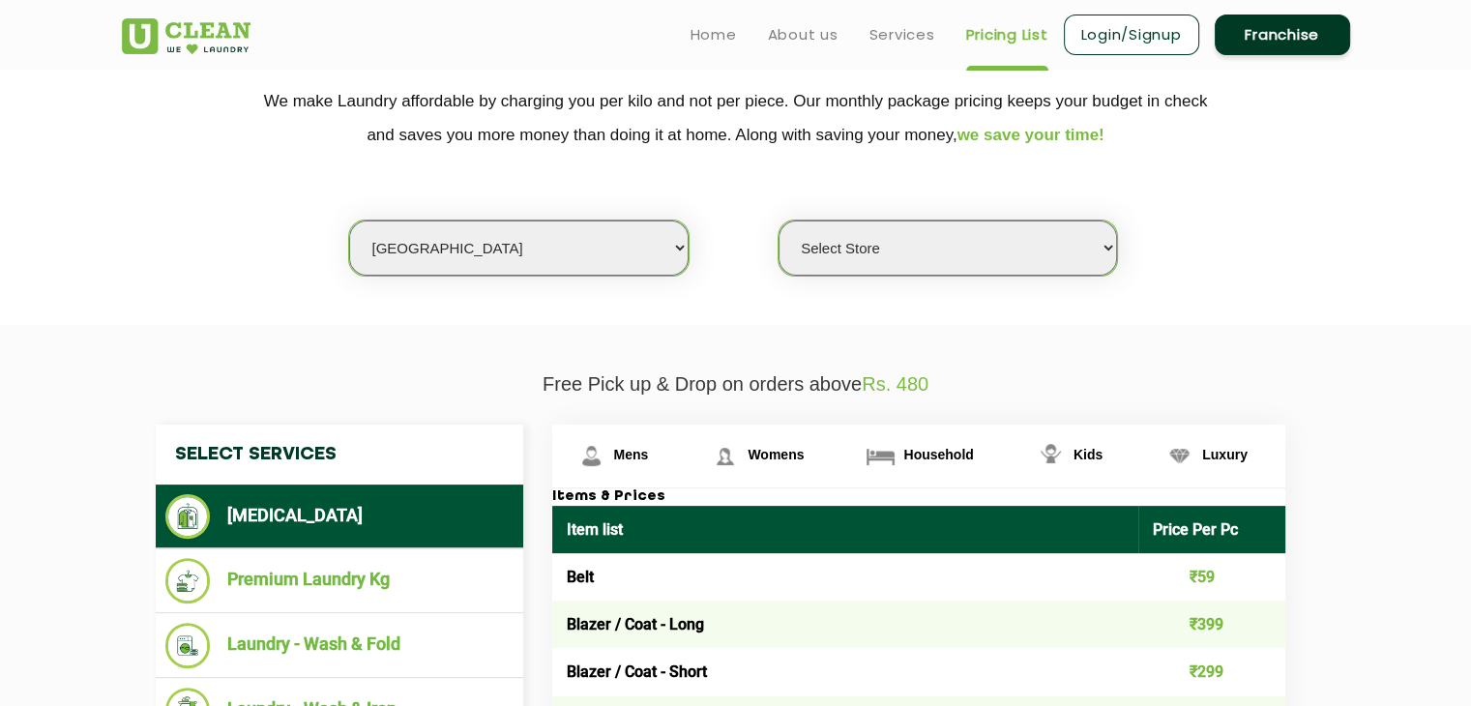
select select "94"
click at [349, 221] on select "Select city Aalo Agartala Agra Ahmedabad Akola Aligarh Alwar - UClean Select Am…" at bounding box center [518, 248] width 339 height 55
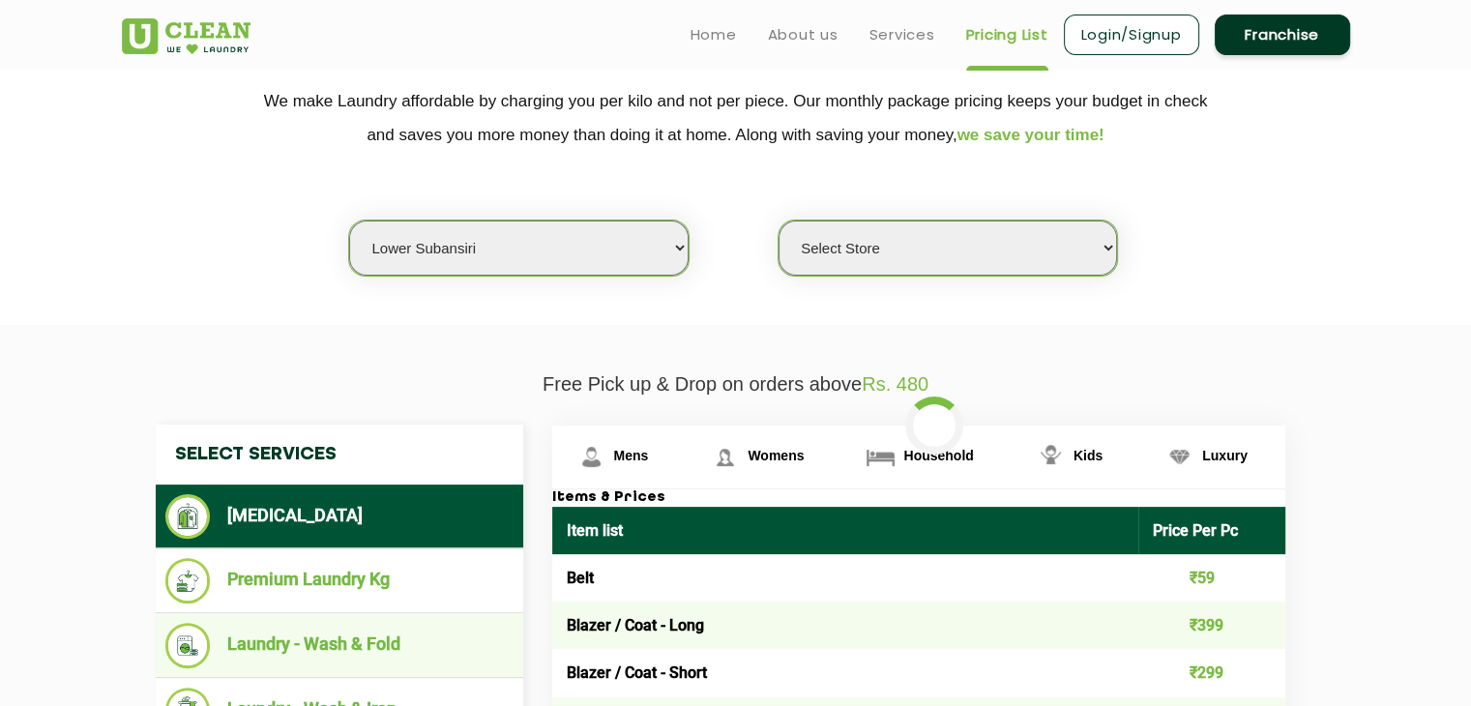
select select "0"
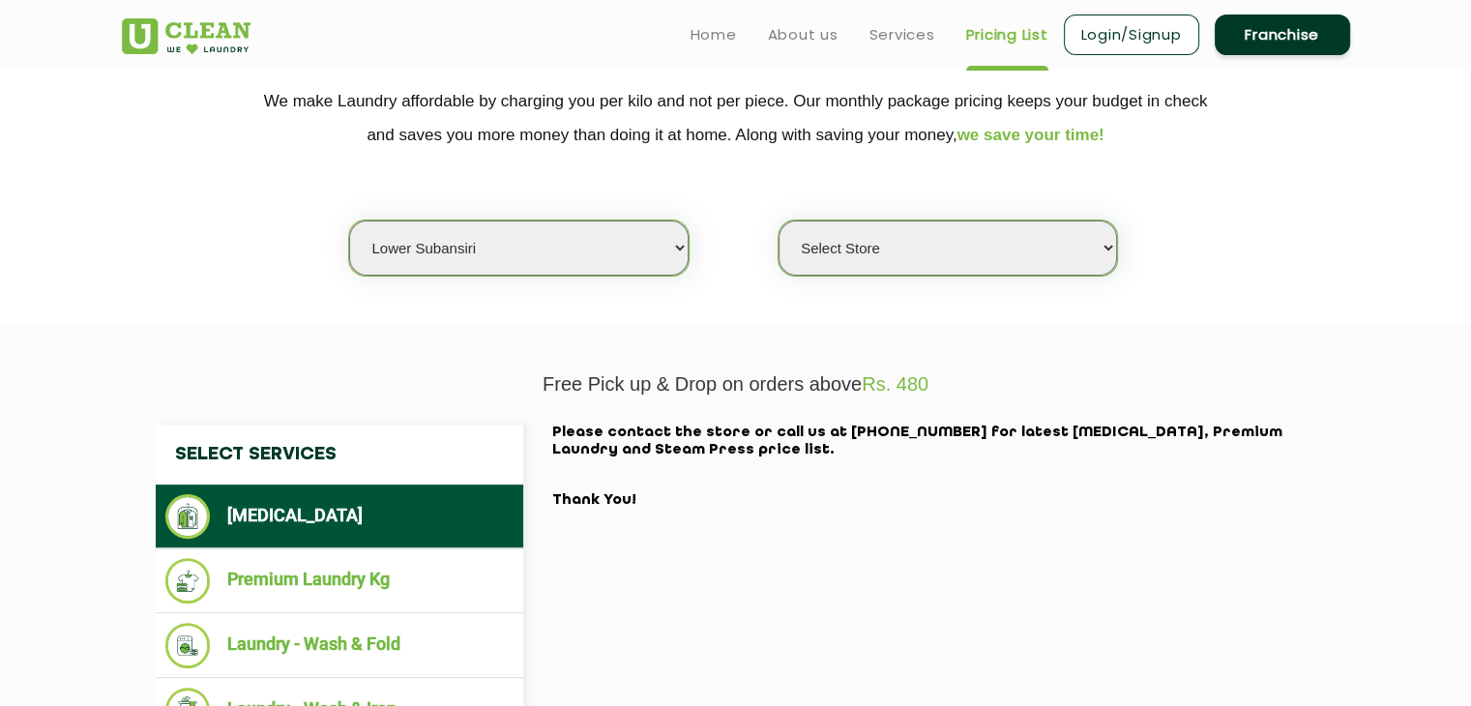
click at [580, 232] on select "Select city Aalo Agartala Agra Ahmedabad Akola Aligarh Alwar - UClean Select Am…" at bounding box center [518, 248] width 339 height 55
select select "195"
click at [349, 221] on select "Select city Aalo Agartala Agra Ahmedabad Akola Aligarh Alwar - UClean Select Am…" at bounding box center [518, 248] width 339 height 55
select select
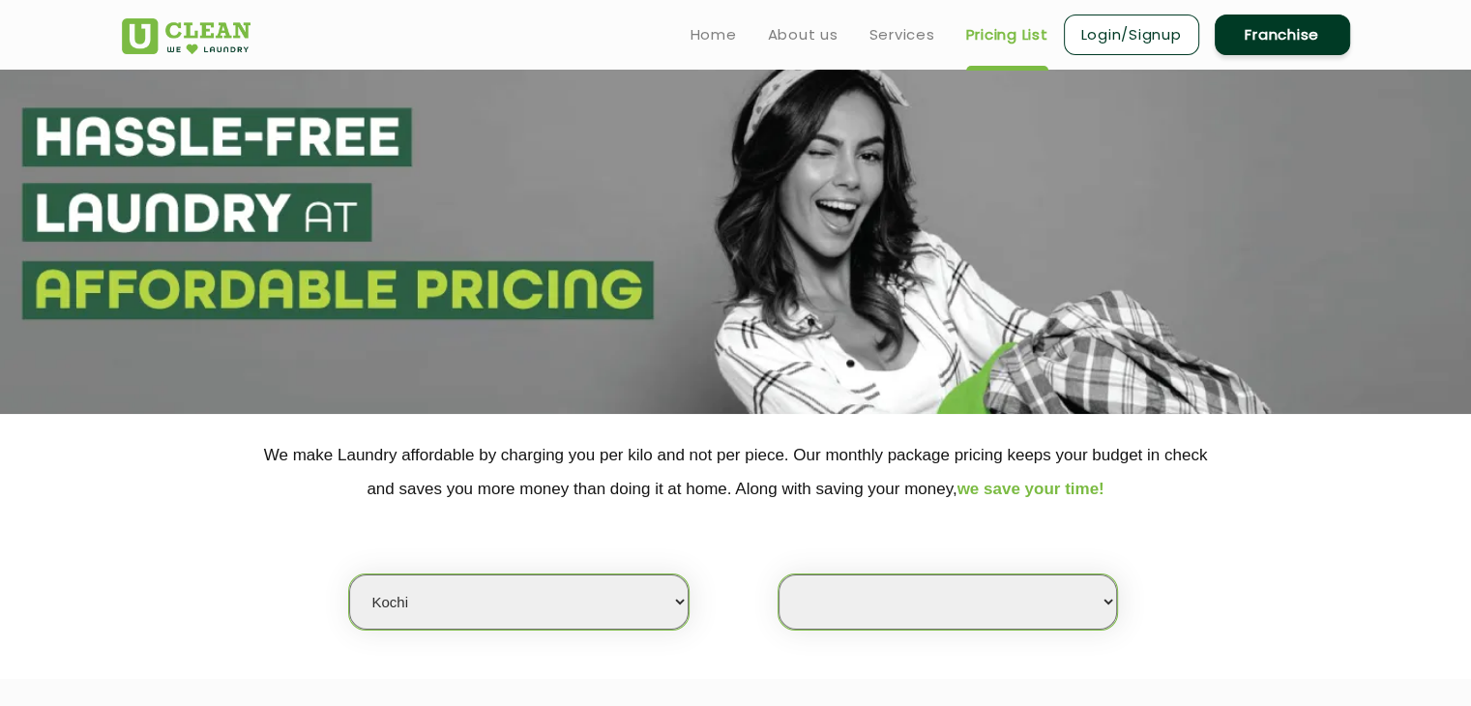
scroll to position [0, 0]
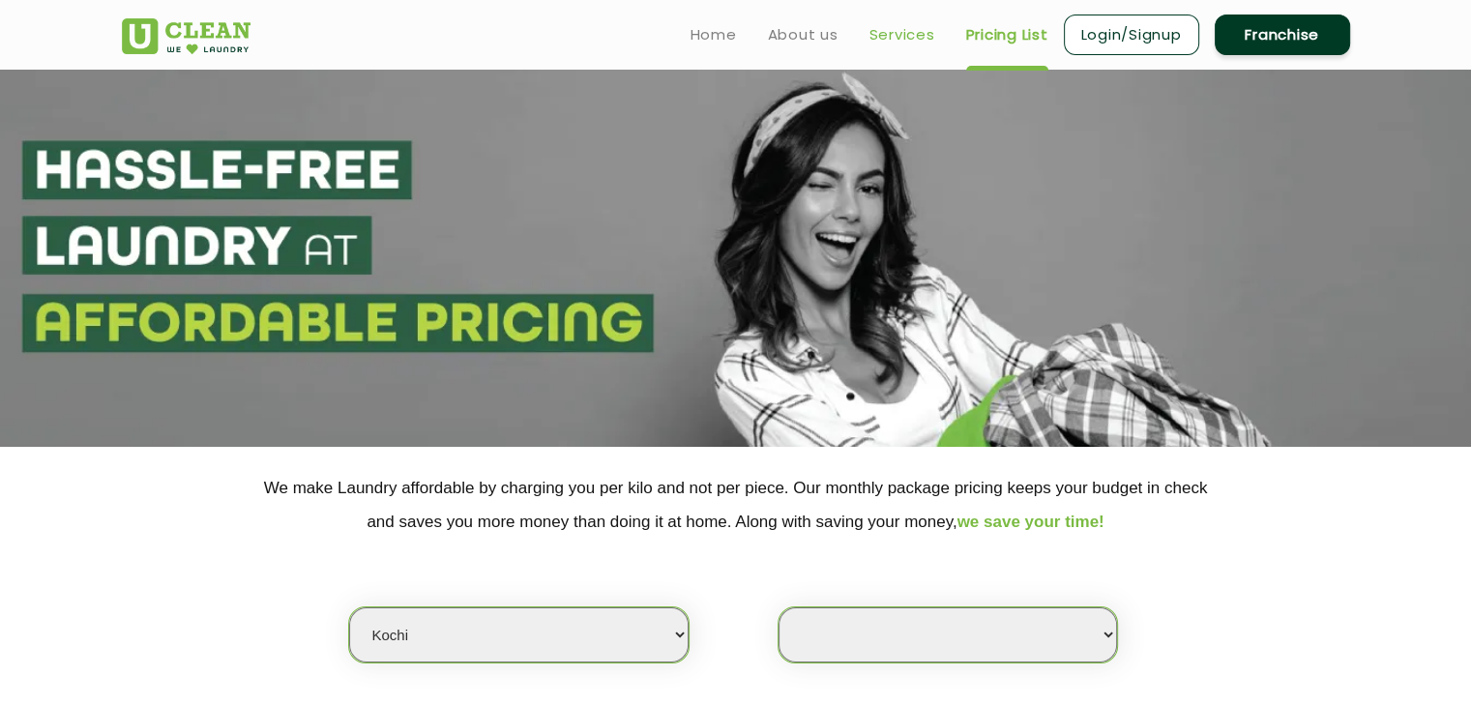
drag, startPoint x: 866, startPoint y: 20, endPoint x: 881, endPoint y: 22, distance: 15.6
click at [873, 20] on ul "Home About us Services Pricing List Login/Signup Franchise" at bounding box center [1012, 34] width 675 height 45
click at [881, 23] on link "Services" at bounding box center [903, 34] width 66 height 23
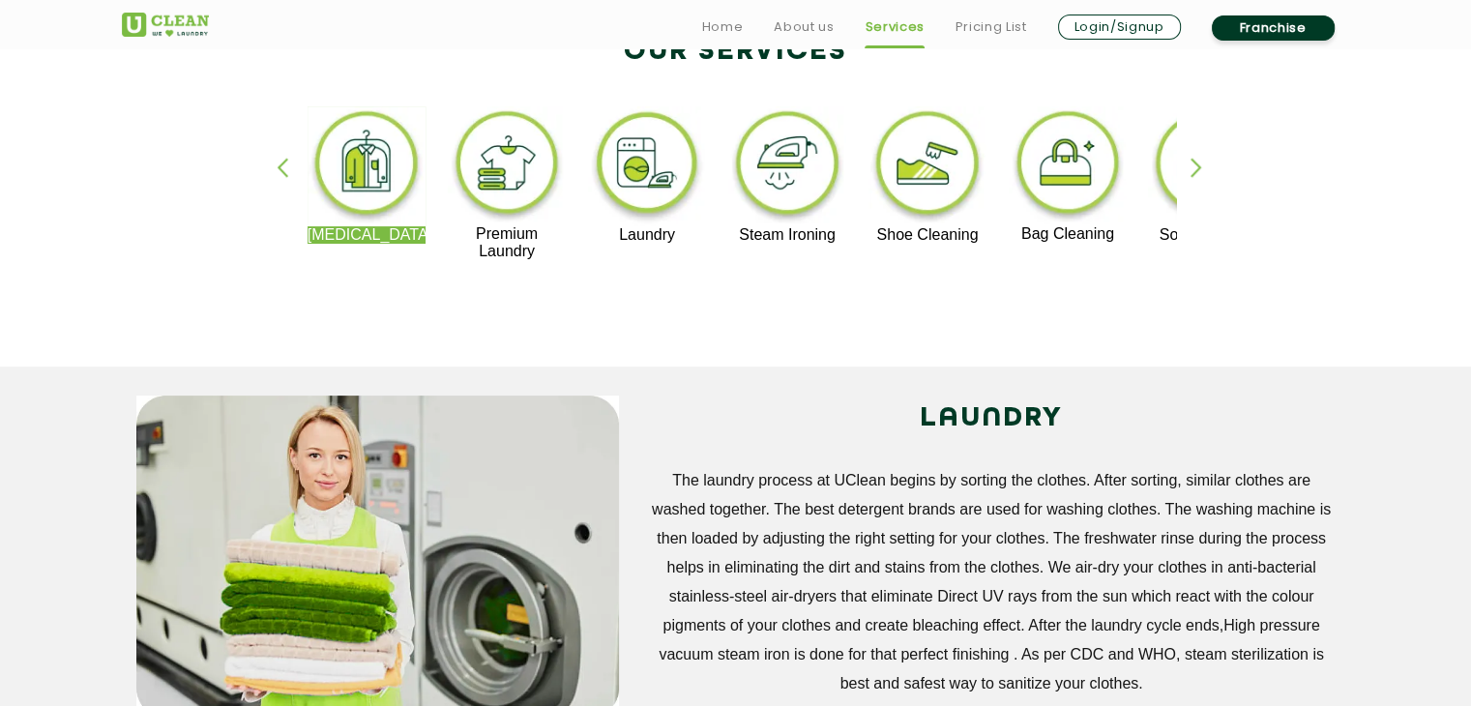
scroll to position [484, 0]
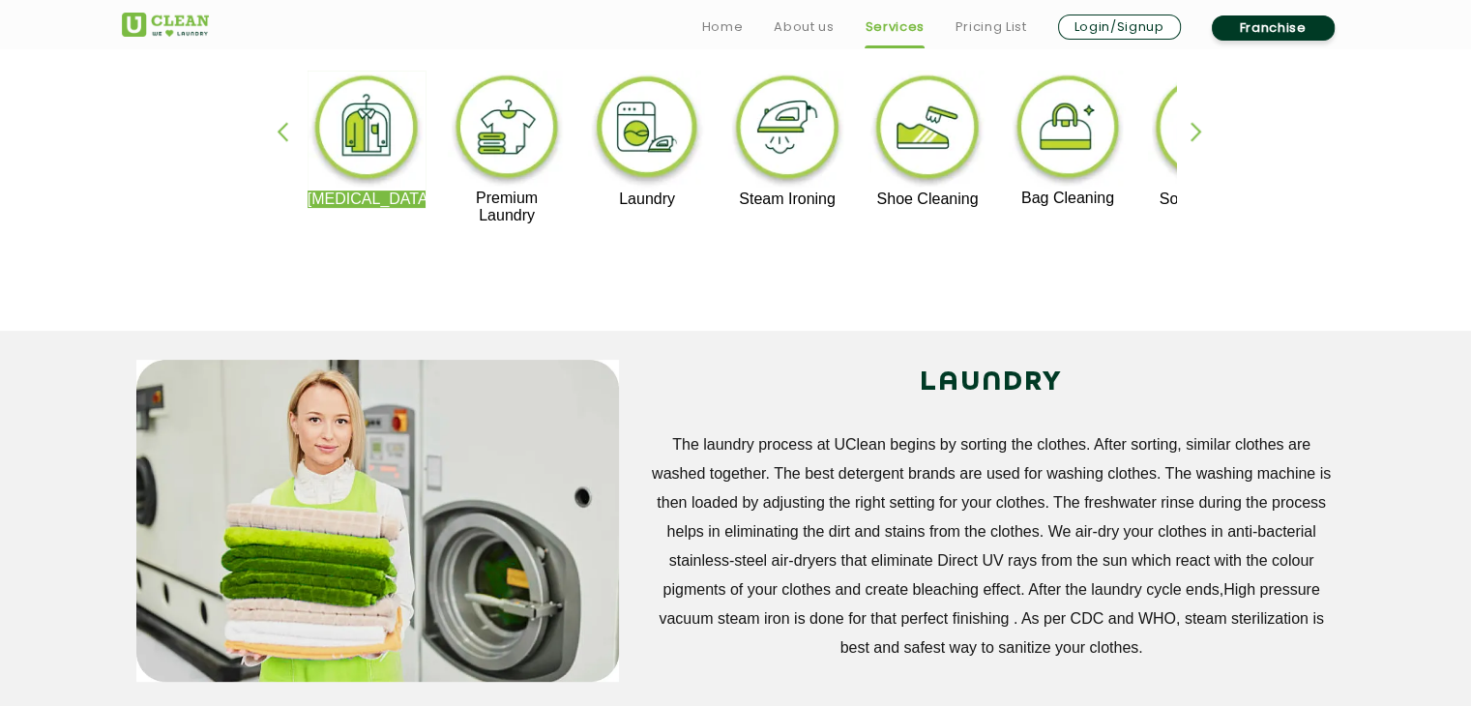
click at [654, 158] on img at bounding box center [647, 131] width 119 height 120
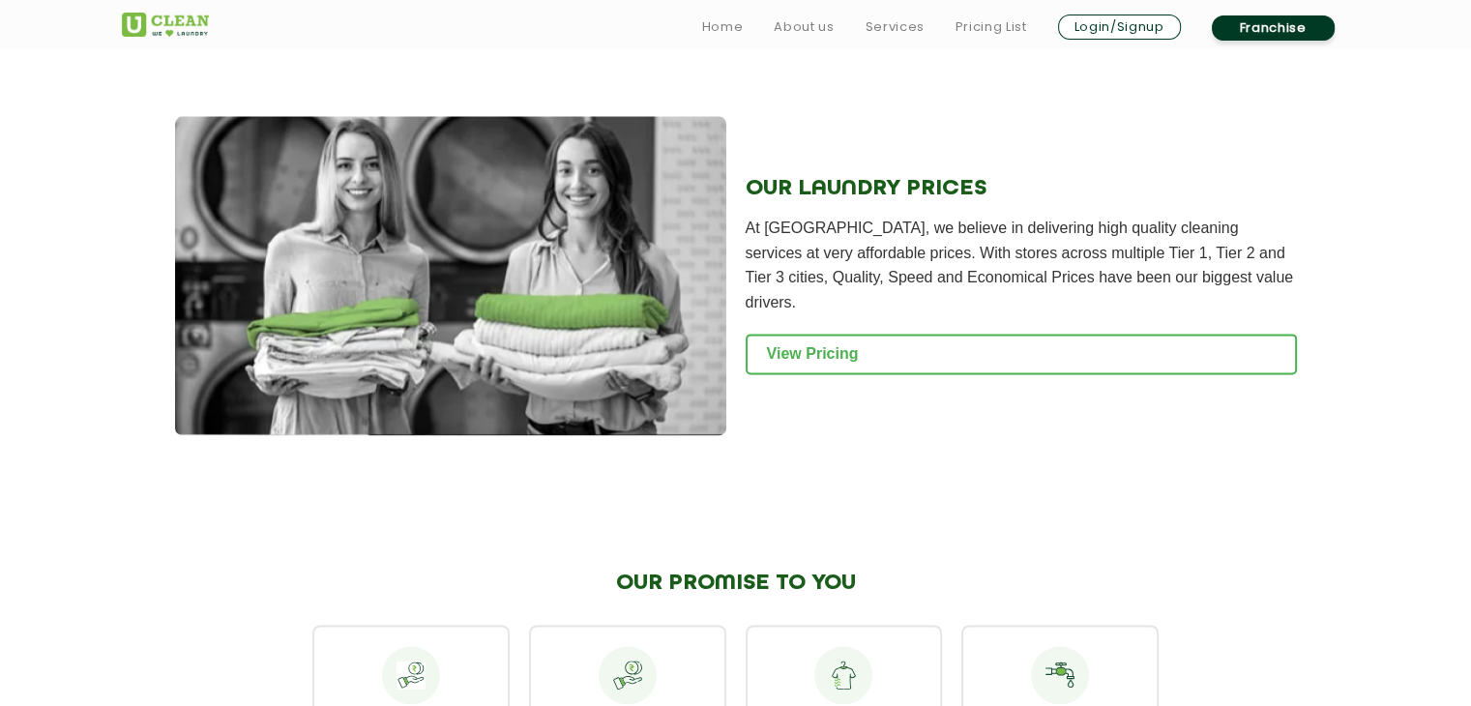
scroll to position [2612, 0]
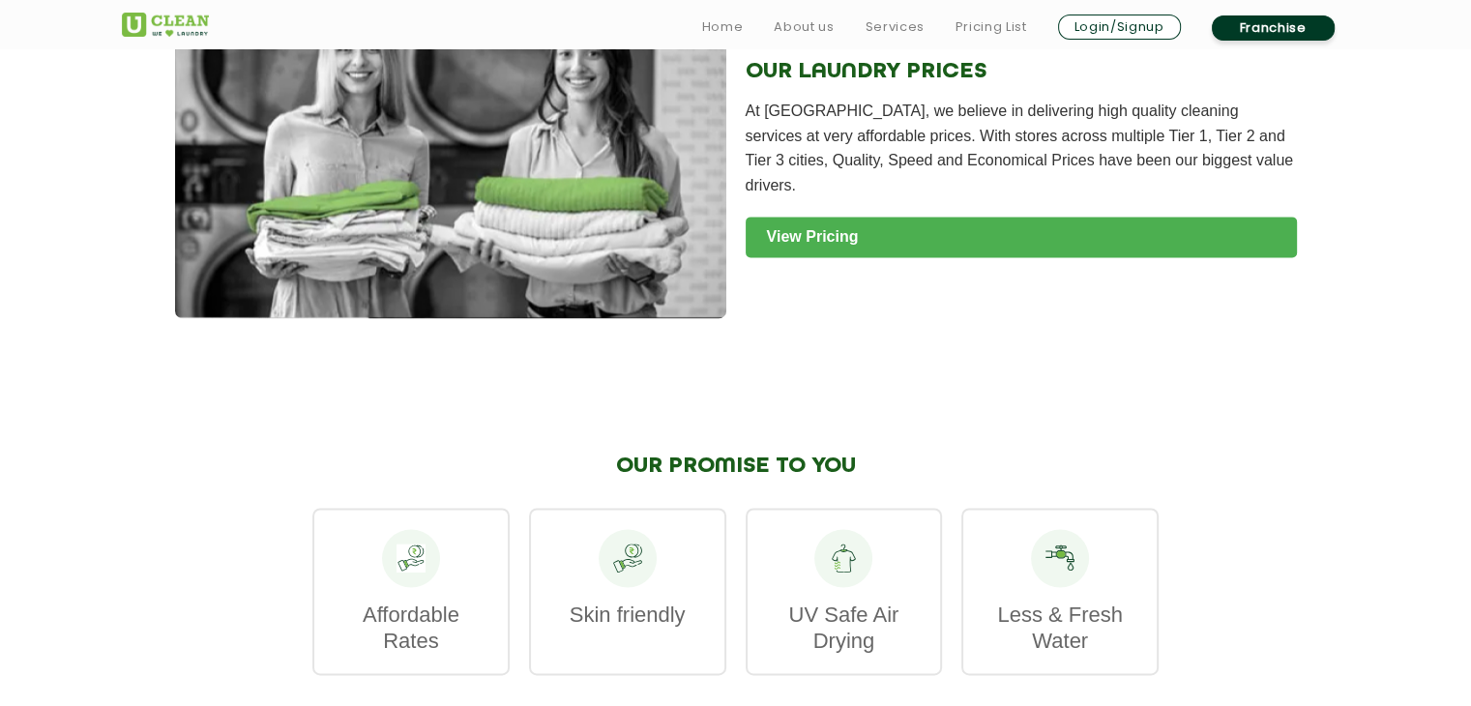
click at [870, 257] on link "View Pricing" at bounding box center [1021, 237] width 551 height 41
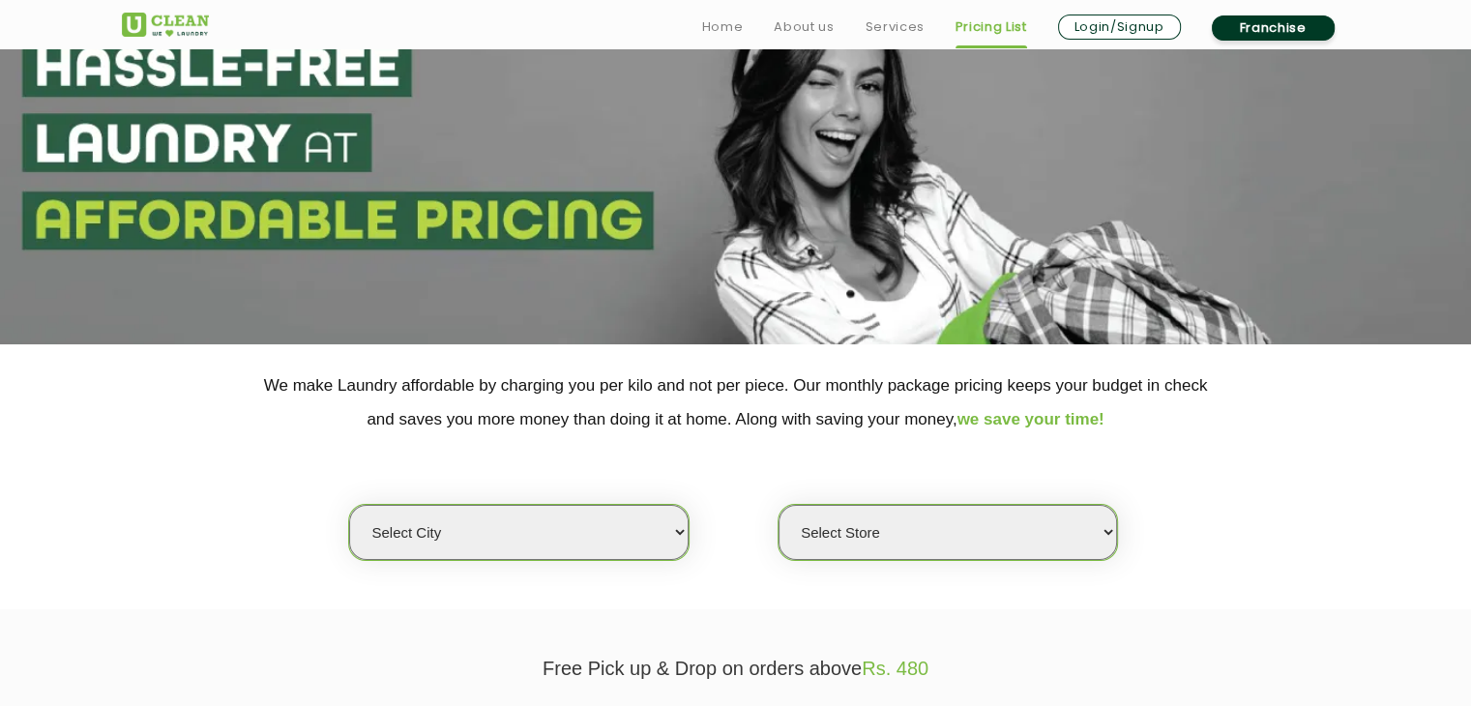
scroll to position [290, 0]
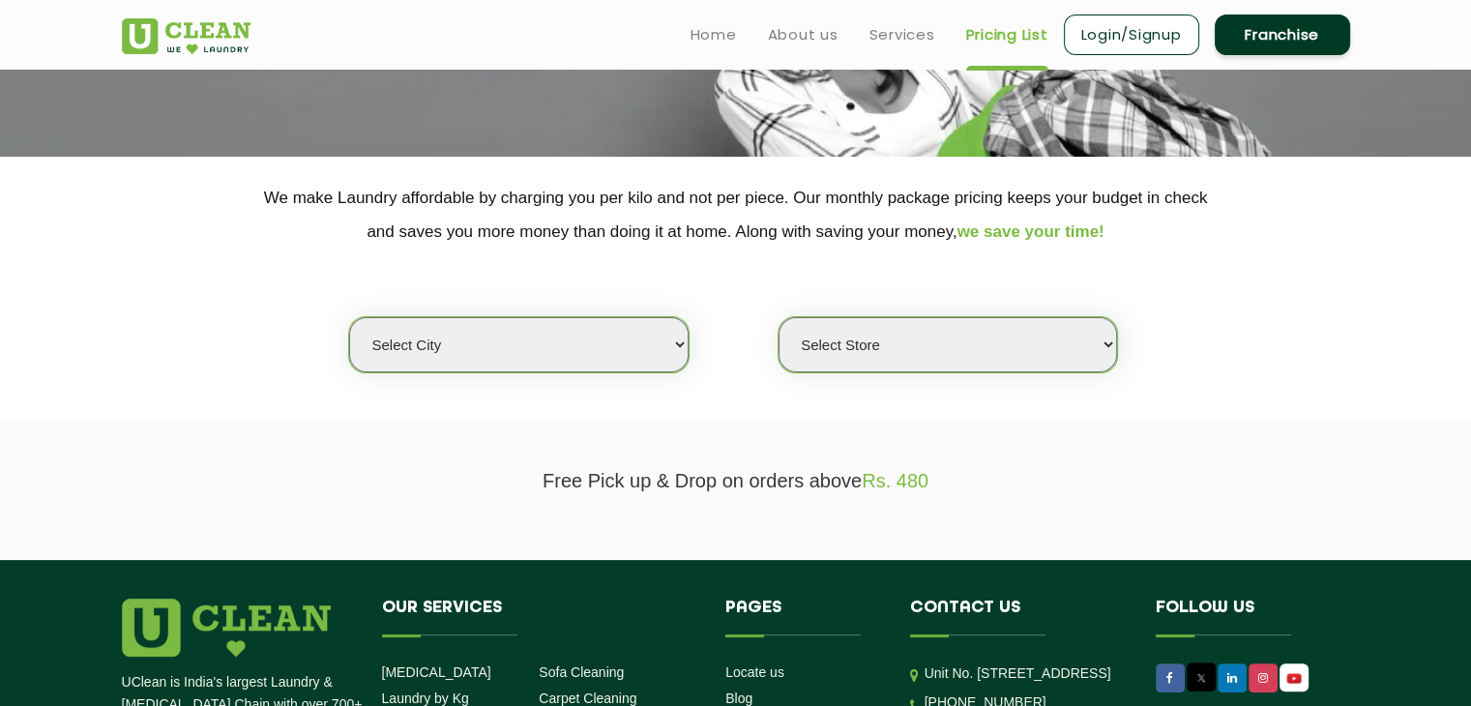
click at [592, 322] on select "Select city Aalo Agartala Agra Ahmedabad Akola Aligarh Alwar - UClean Select Am…" at bounding box center [518, 344] width 339 height 55
select select "40"
click at [349, 317] on select "Select city Aalo Agartala Agra Ahmedabad Akola Aligarh Alwar - UClean Select Am…" at bounding box center [518, 344] width 339 height 55
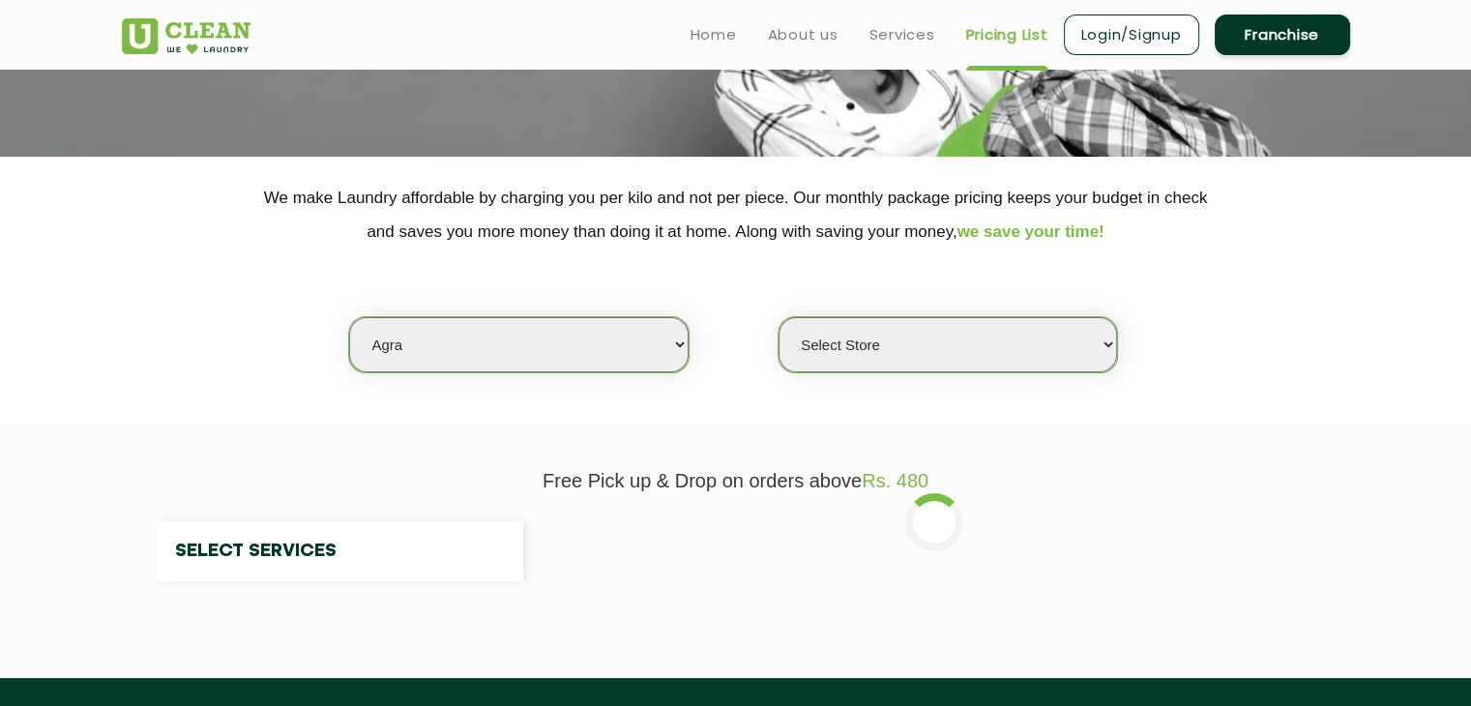
select select "0"
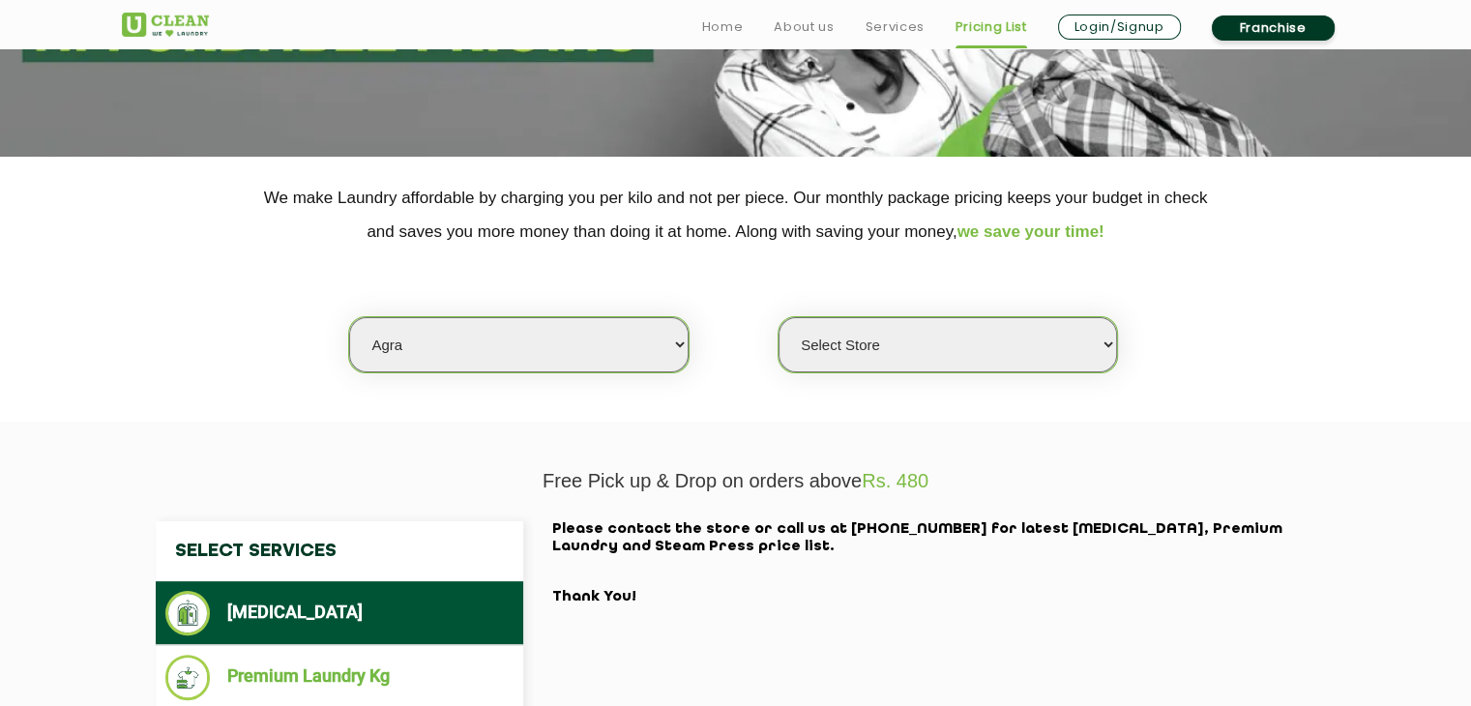
scroll to position [484, 0]
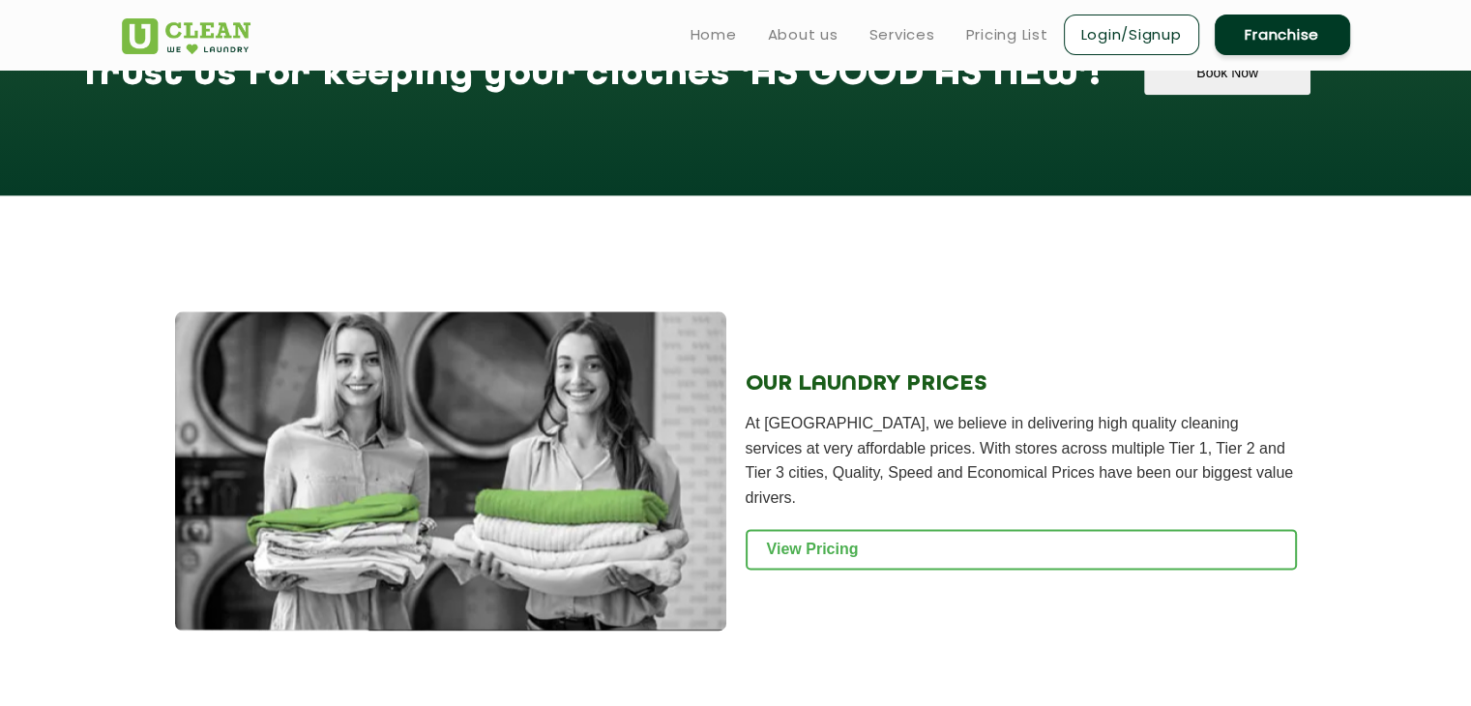
scroll to position [2225, 0]
